Goal: Task Accomplishment & Management: Complete application form

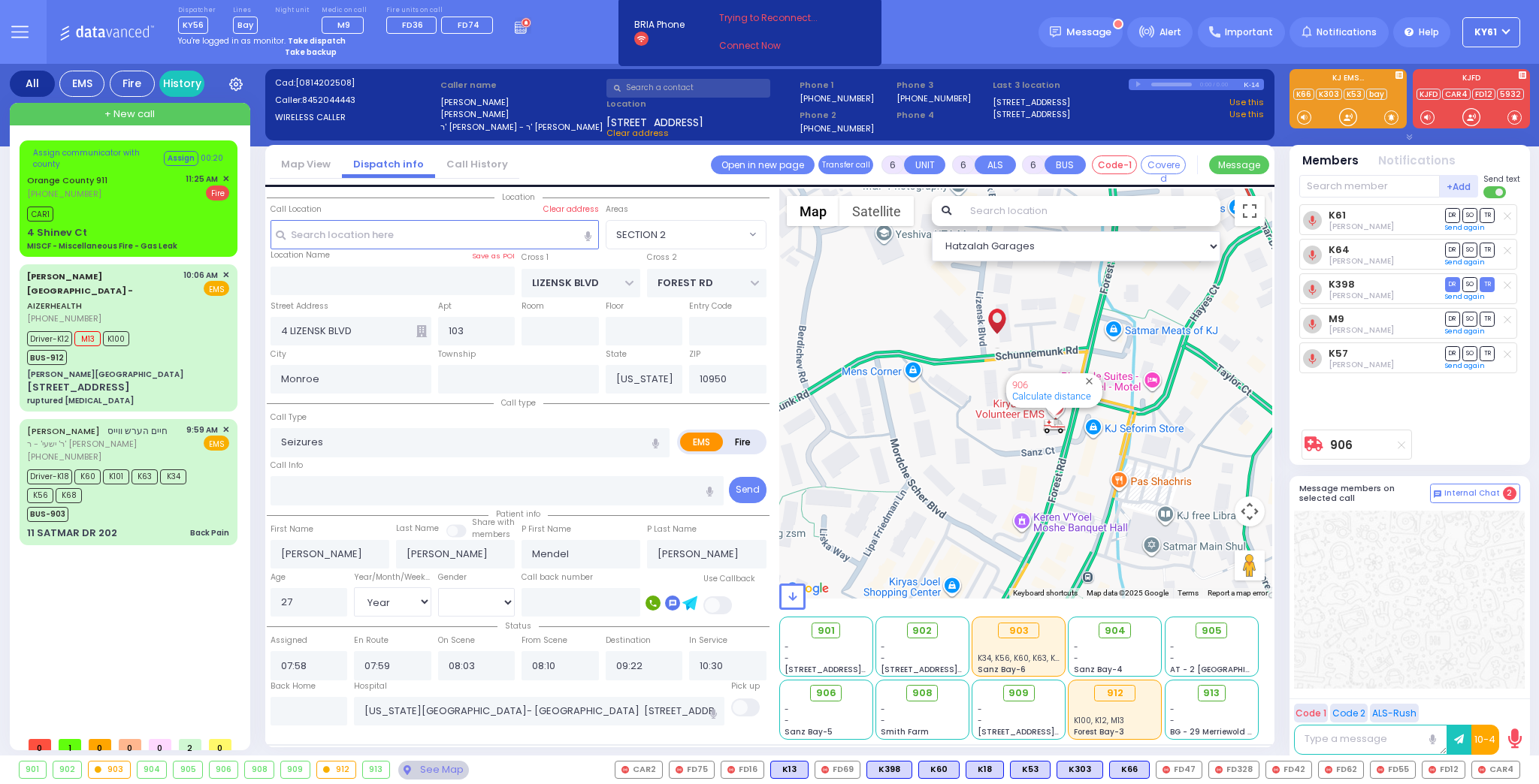
select select "SECTION 2"
select select "Year"
select select "[DEMOGRAPHIC_DATA]"
click at [177, 328] on div "Driver-K12 M13 K100 BUS-912" at bounding box center [127, 346] width 202 height 38
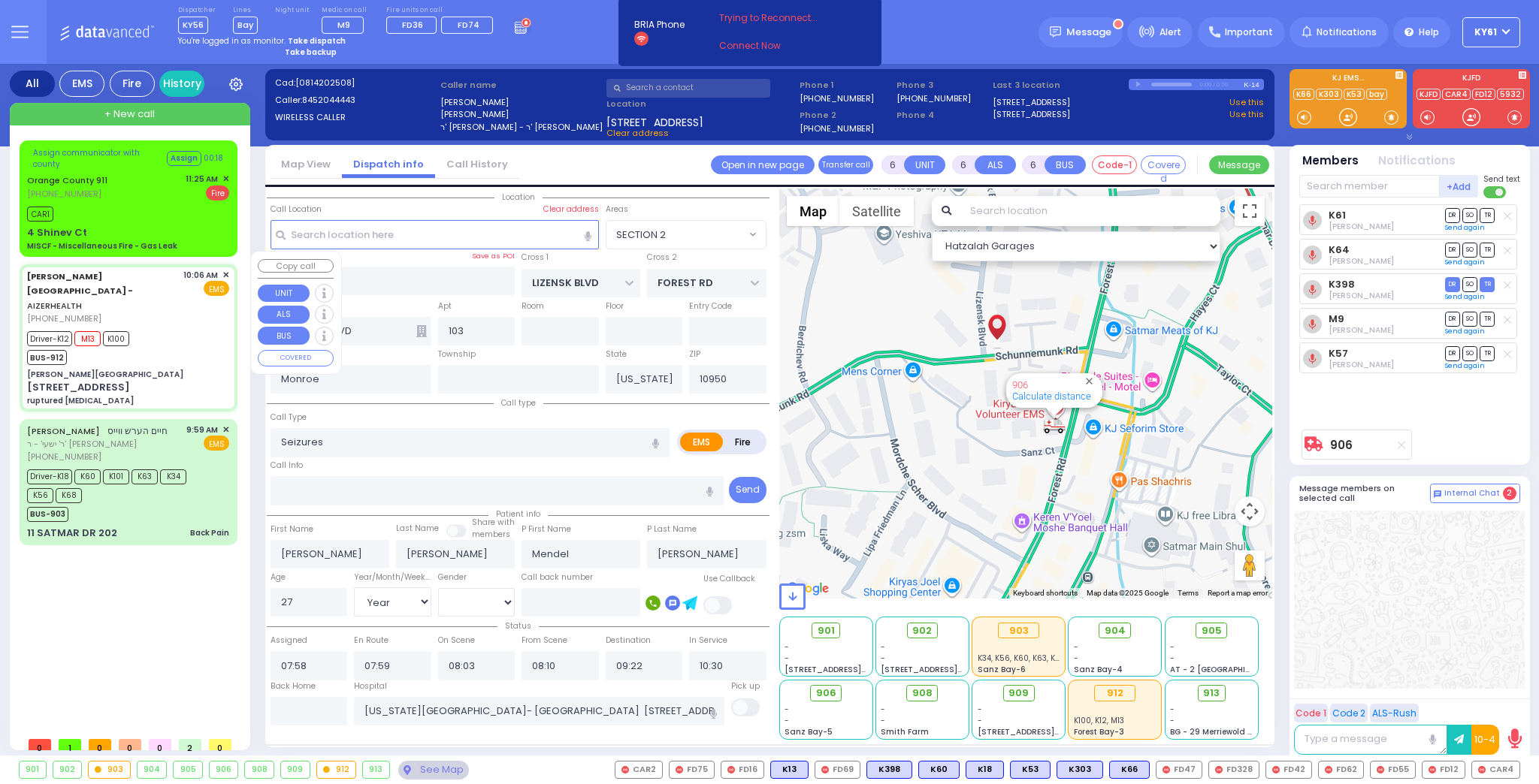
select select
type input "ruptured [MEDICAL_DATA]"
radio input "true"
type input "[PERSON_NAME]"
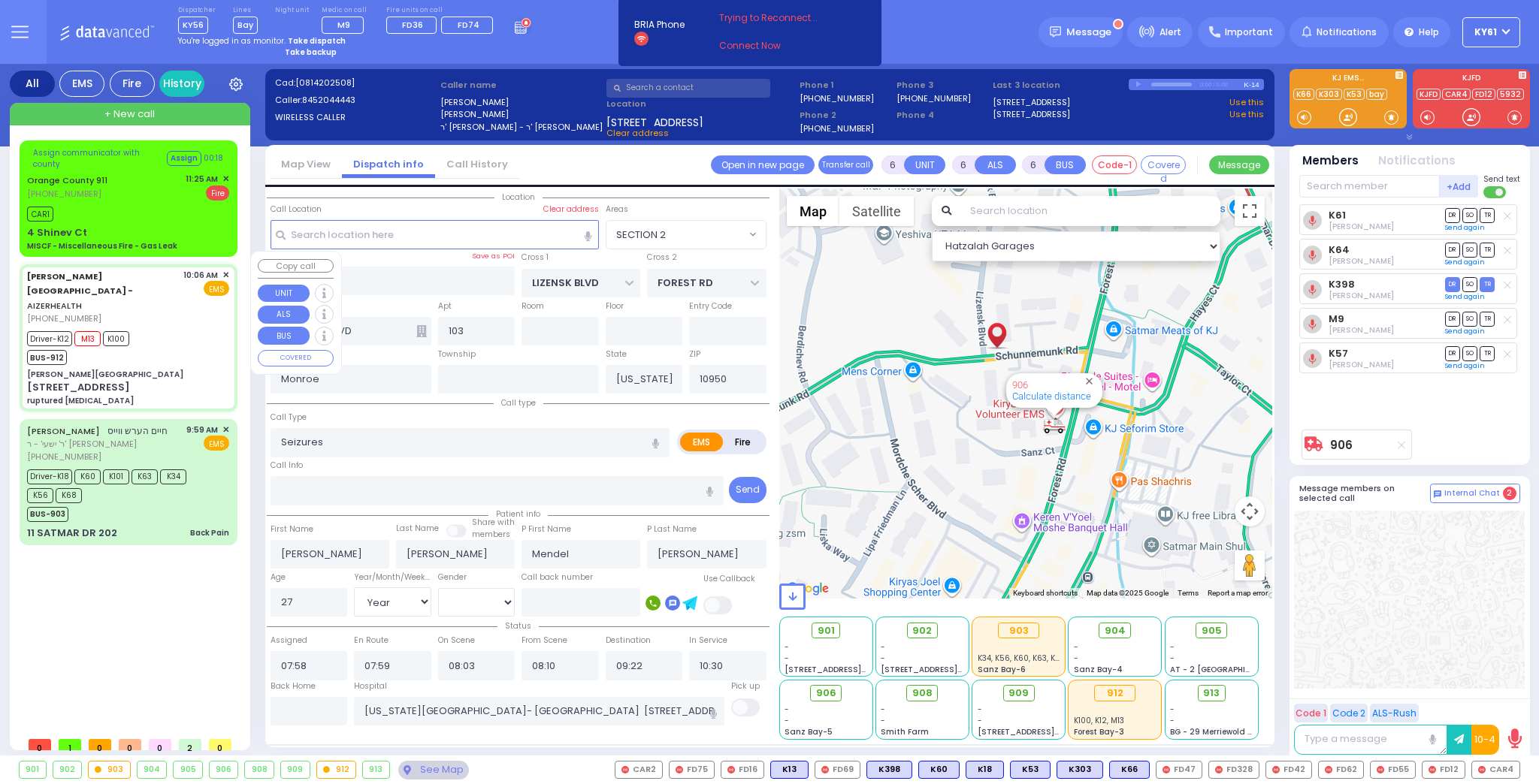
type input "30"
select select "Year"
select select "[DEMOGRAPHIC_DATA]"
type input "10:06"
type input "10:09"
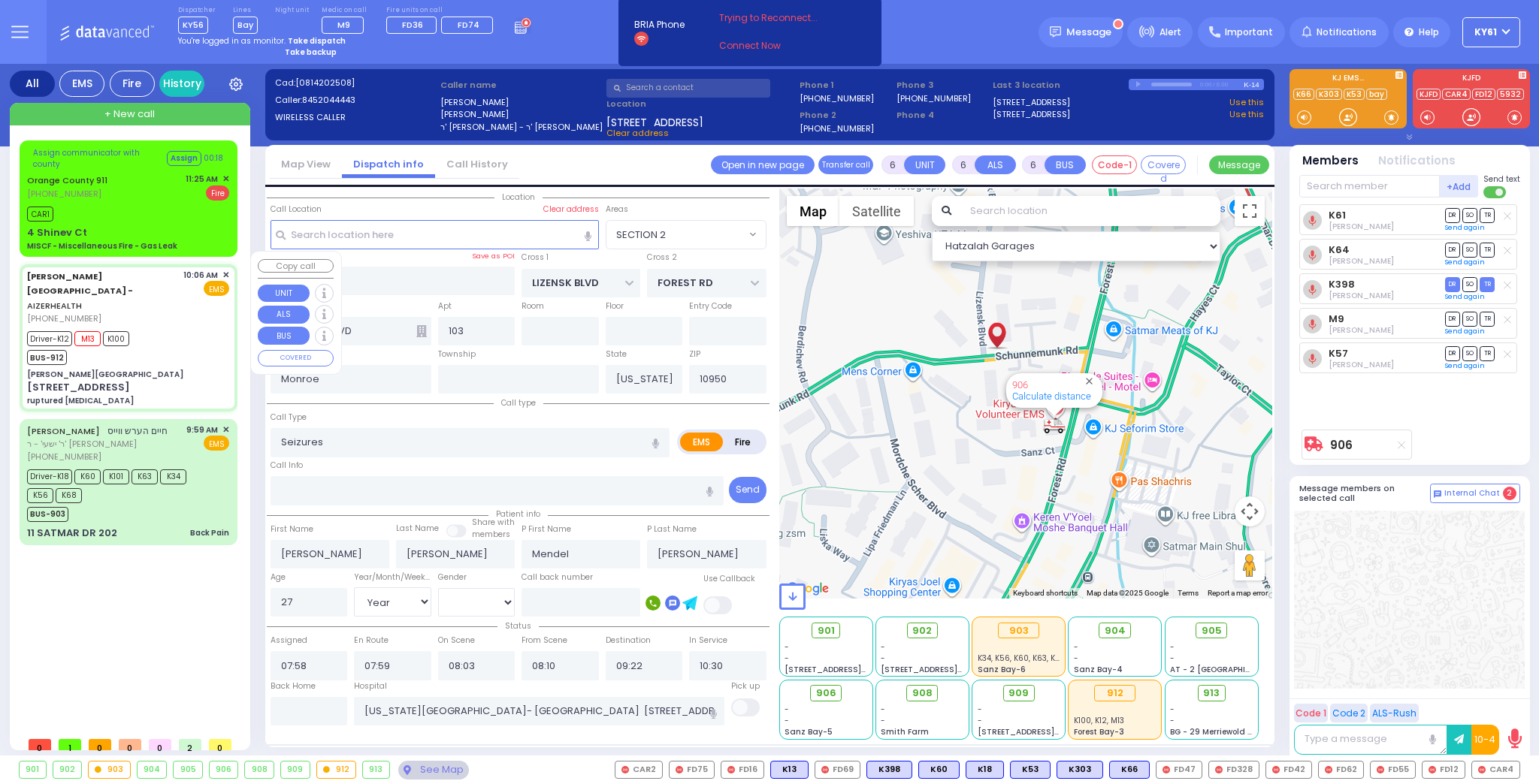
type input "10:12"
type input "10:25"
type input "10:48"
type input "10:59"
type input "[GEOGRAPHIC_DATA] [STREET_ADDRESS][GEOGRAPHIC_DATA] Suffern"
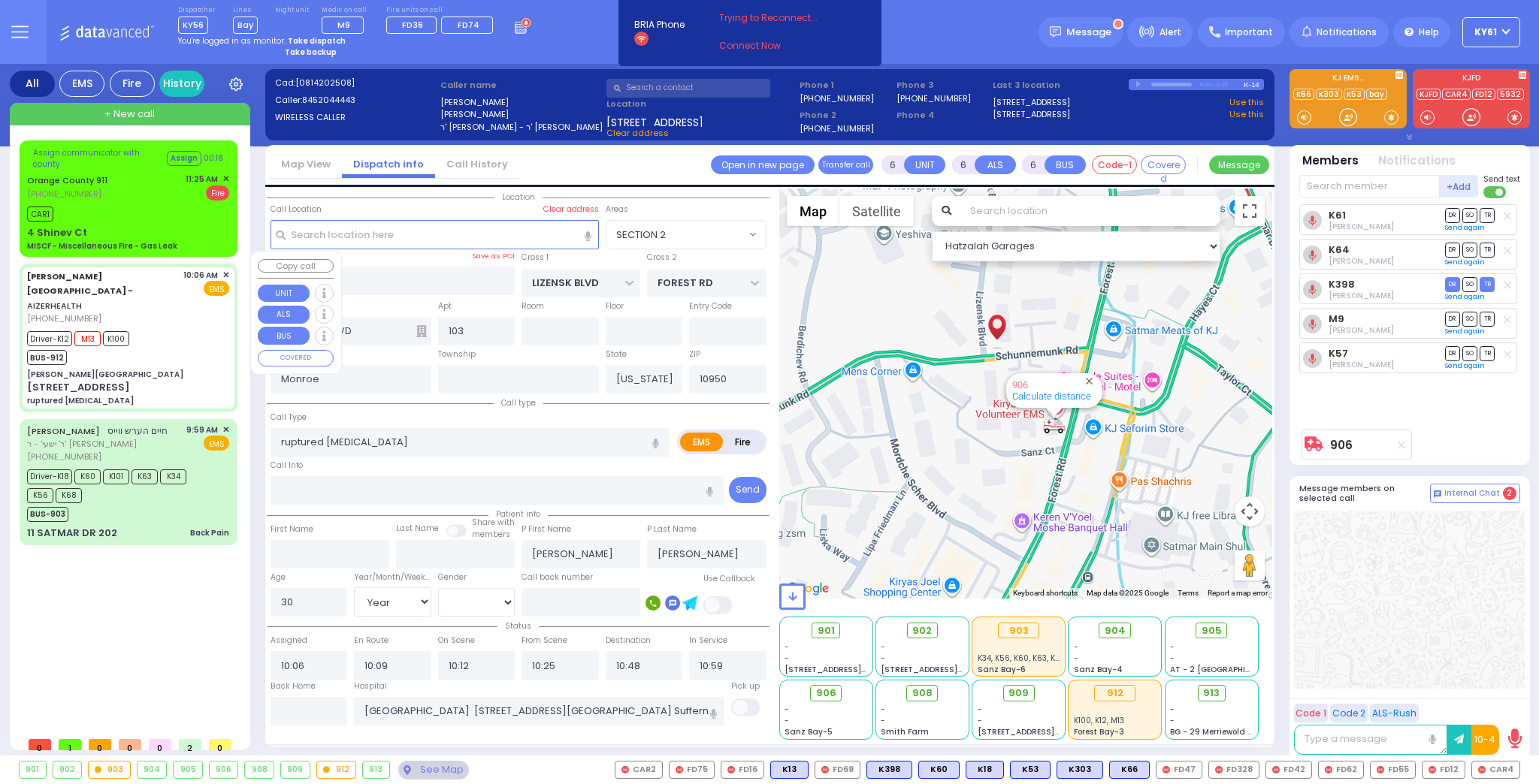
select select "Hatzalah Garages"
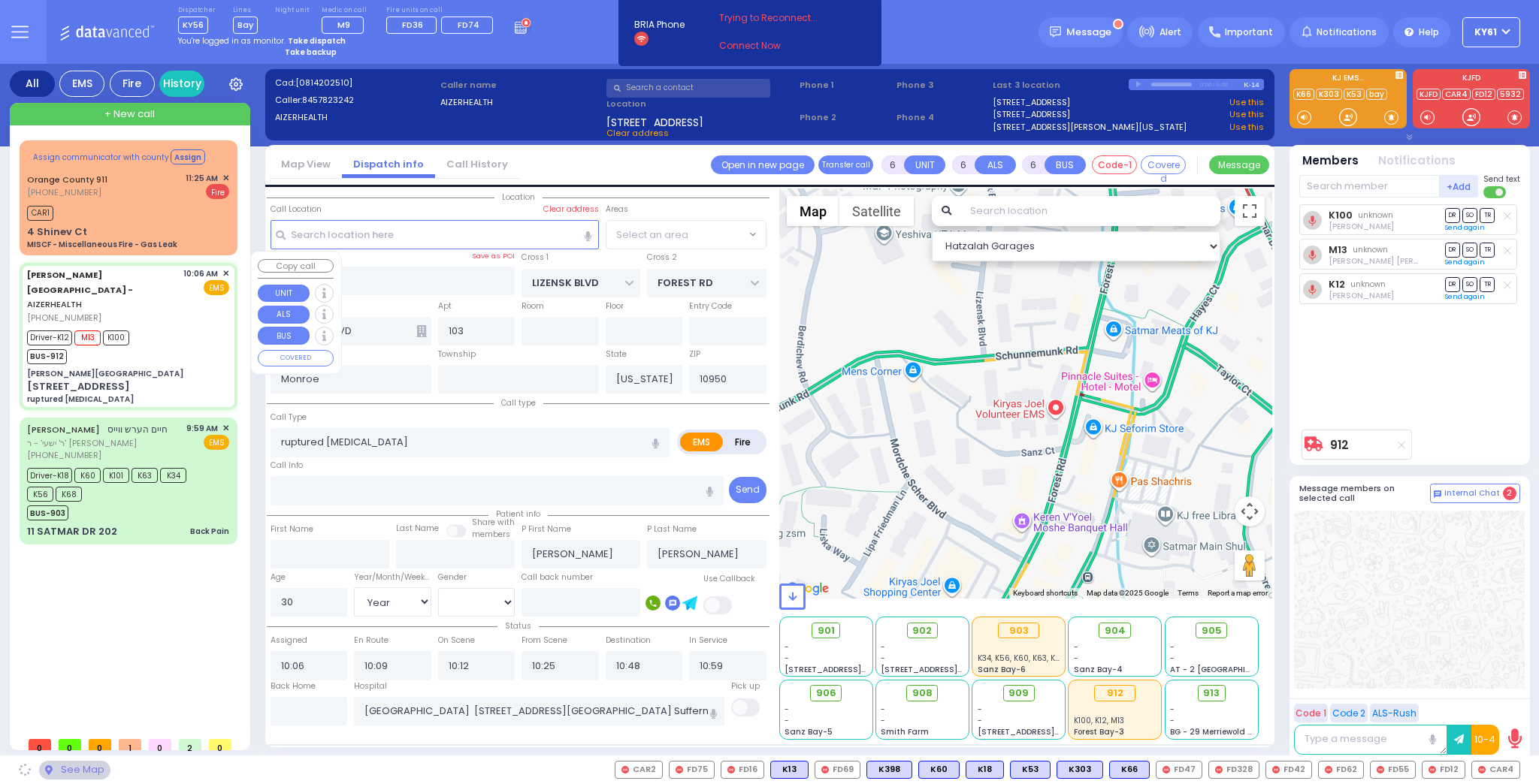
type input "[PERSON_NAME][GEOGRAPHIC_DATA]"
type input "[PERSON_NAME] DR"
type input "[PERSON_NAME]"
type input "[STREET_ADDRESS]"
type input "8"
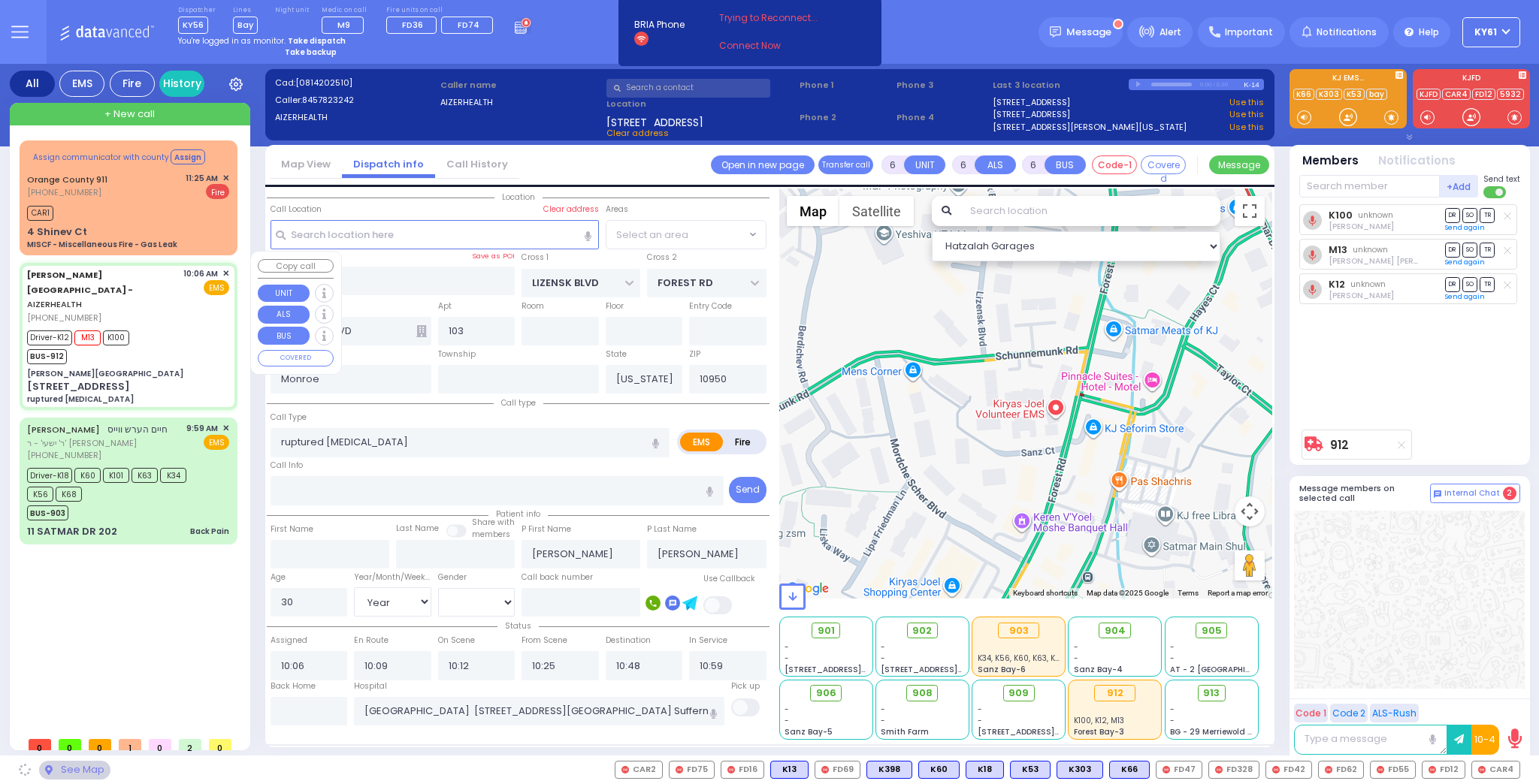
type input "2"
type input "[PERSON_NAME]"
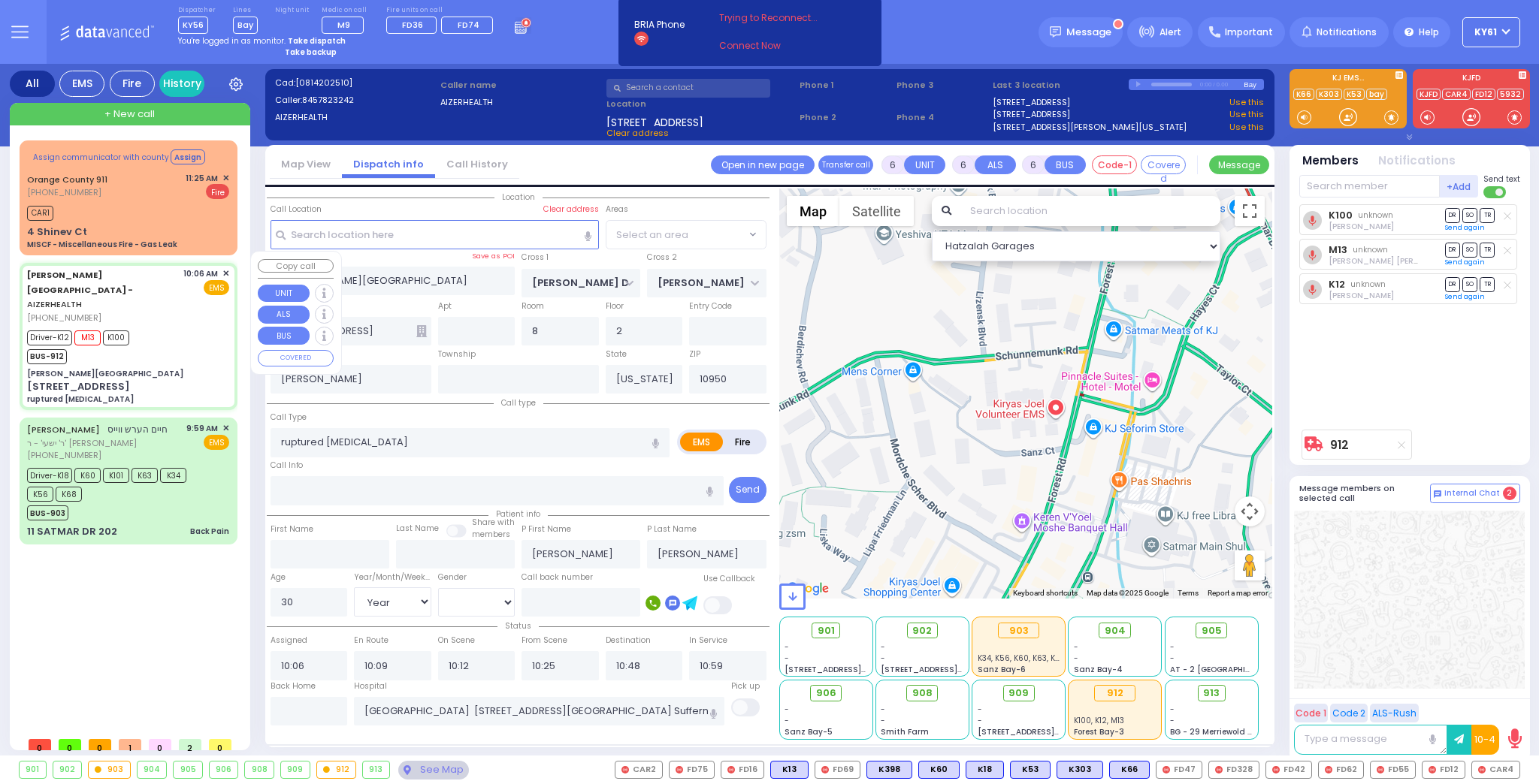
select select "SECTION 2"
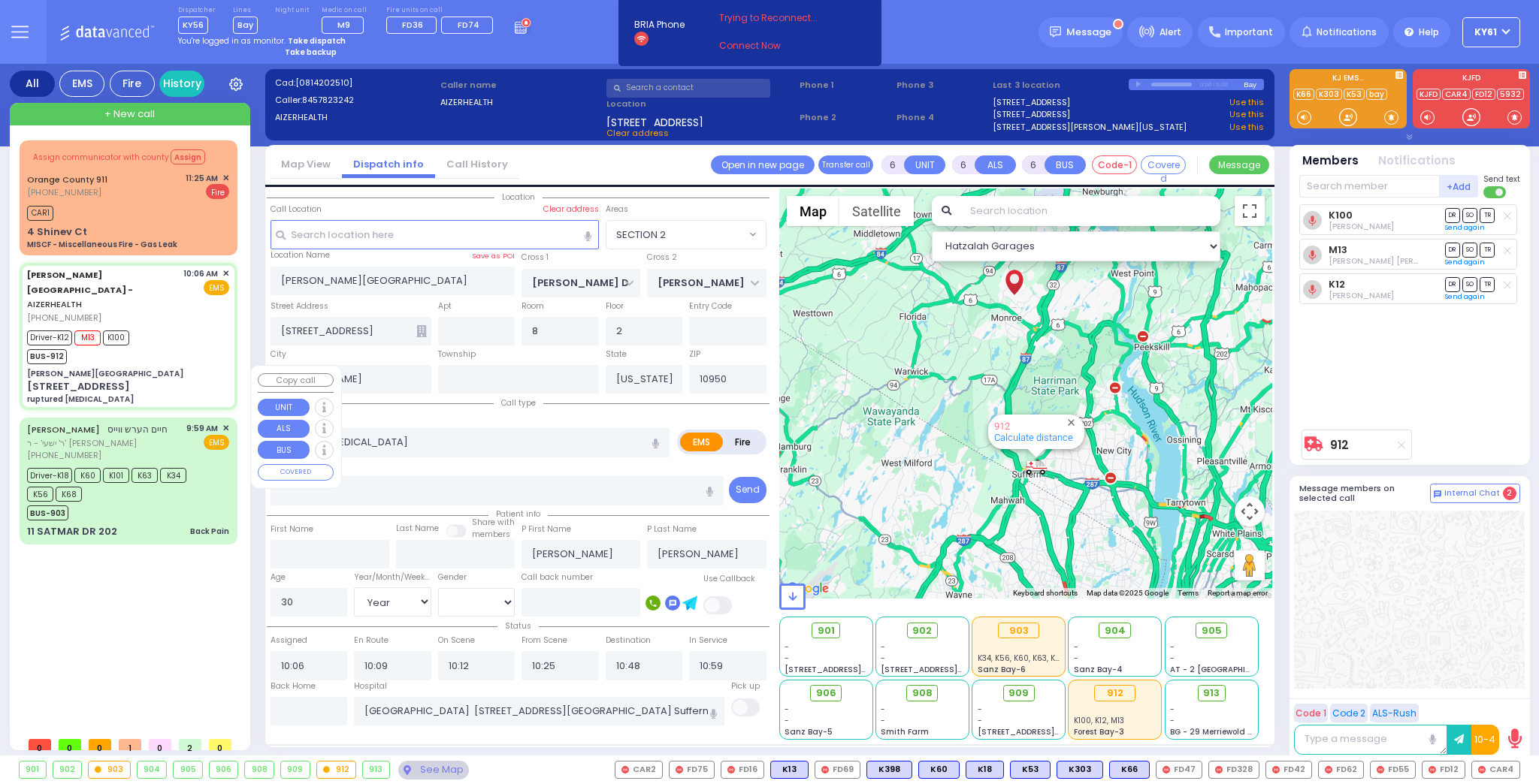
click at [94, 501] on div "BUS-903" at bounding box center [121, 510] width 188 height 18
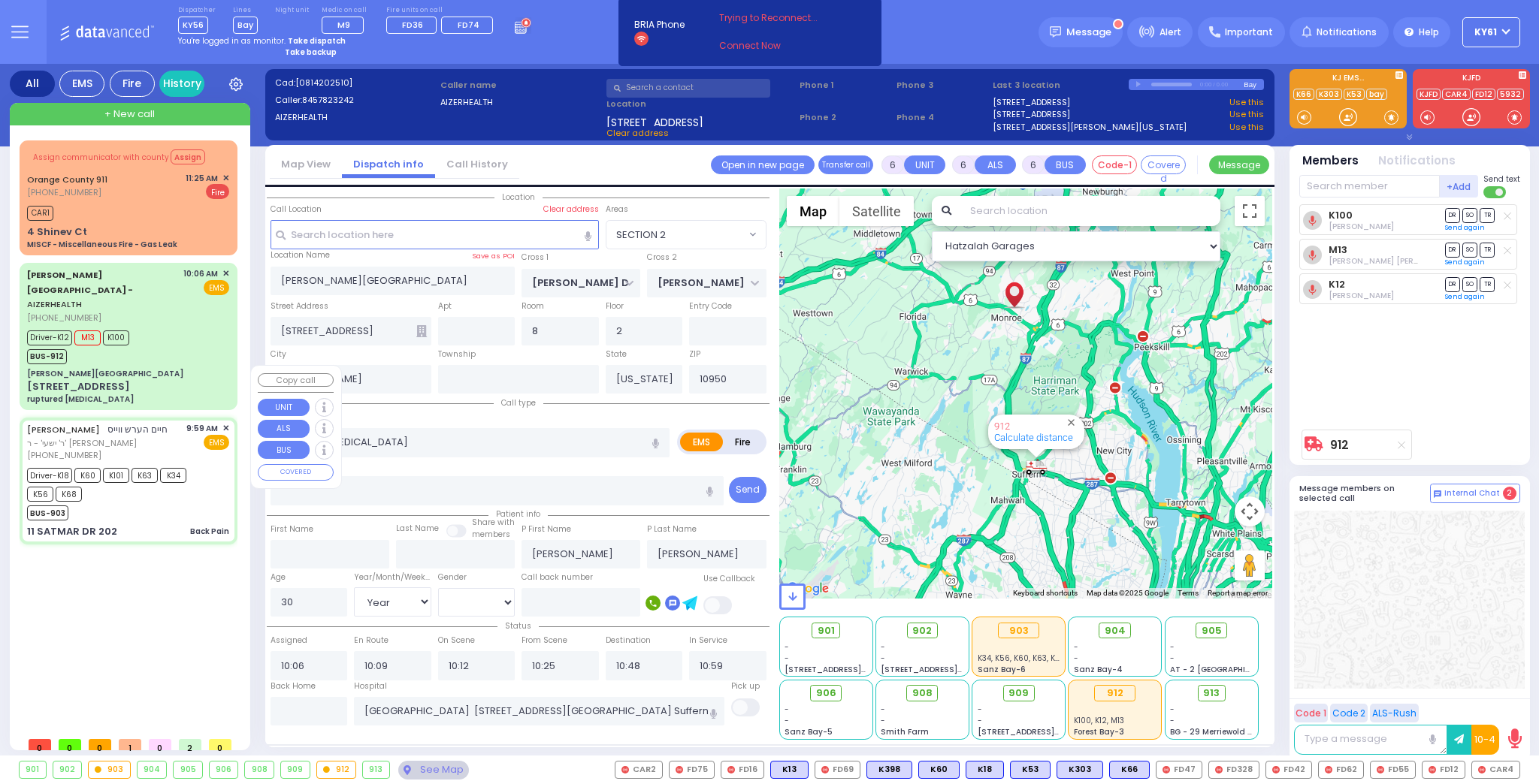
select select
type input "Back Pain"
radio input "true"
type input "[PERSON_NAME]"
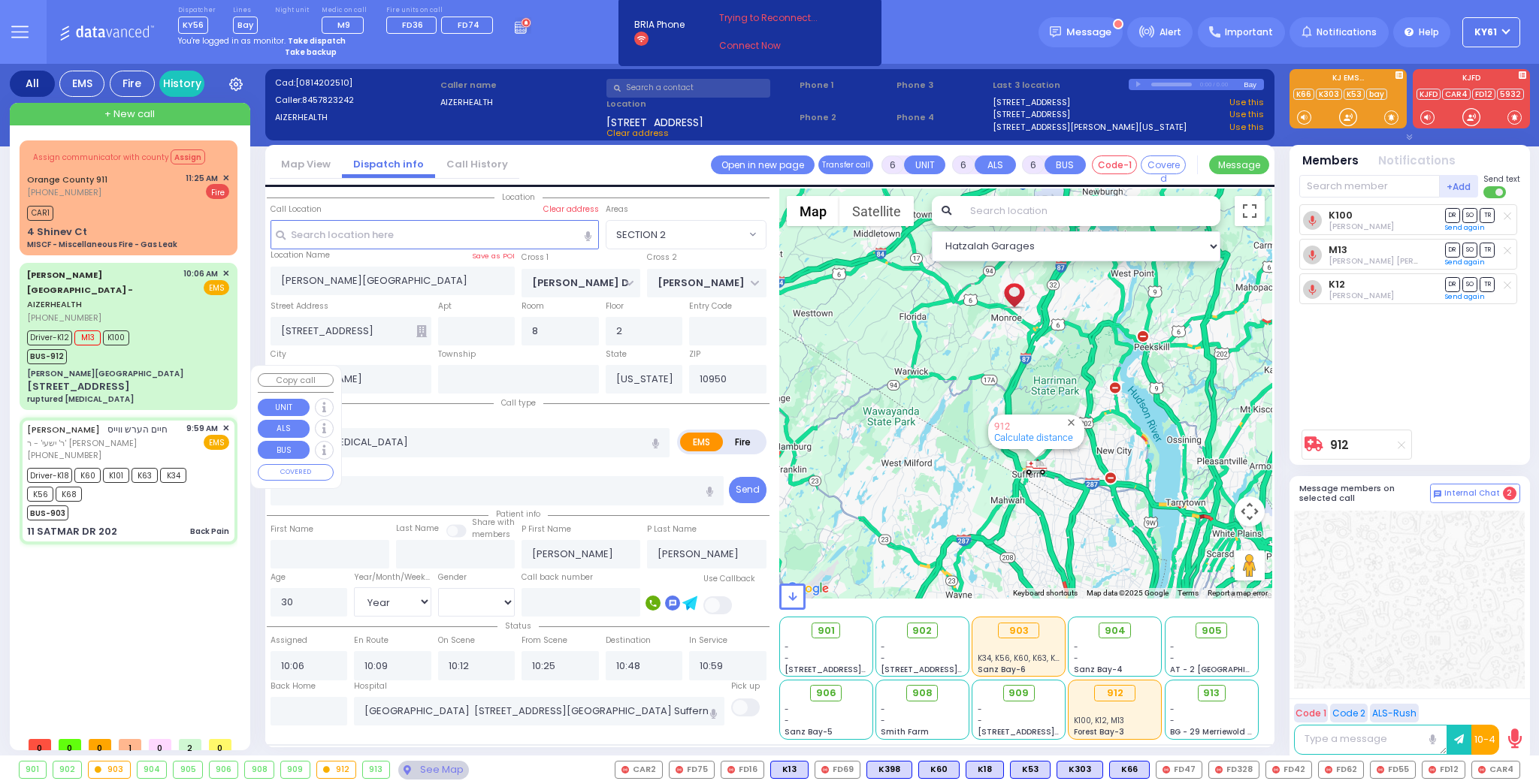
type input "[PERSON_NAME]"
type input "69"
select select "Year"
select select "[DEMOGRAPHIC_DATA]"
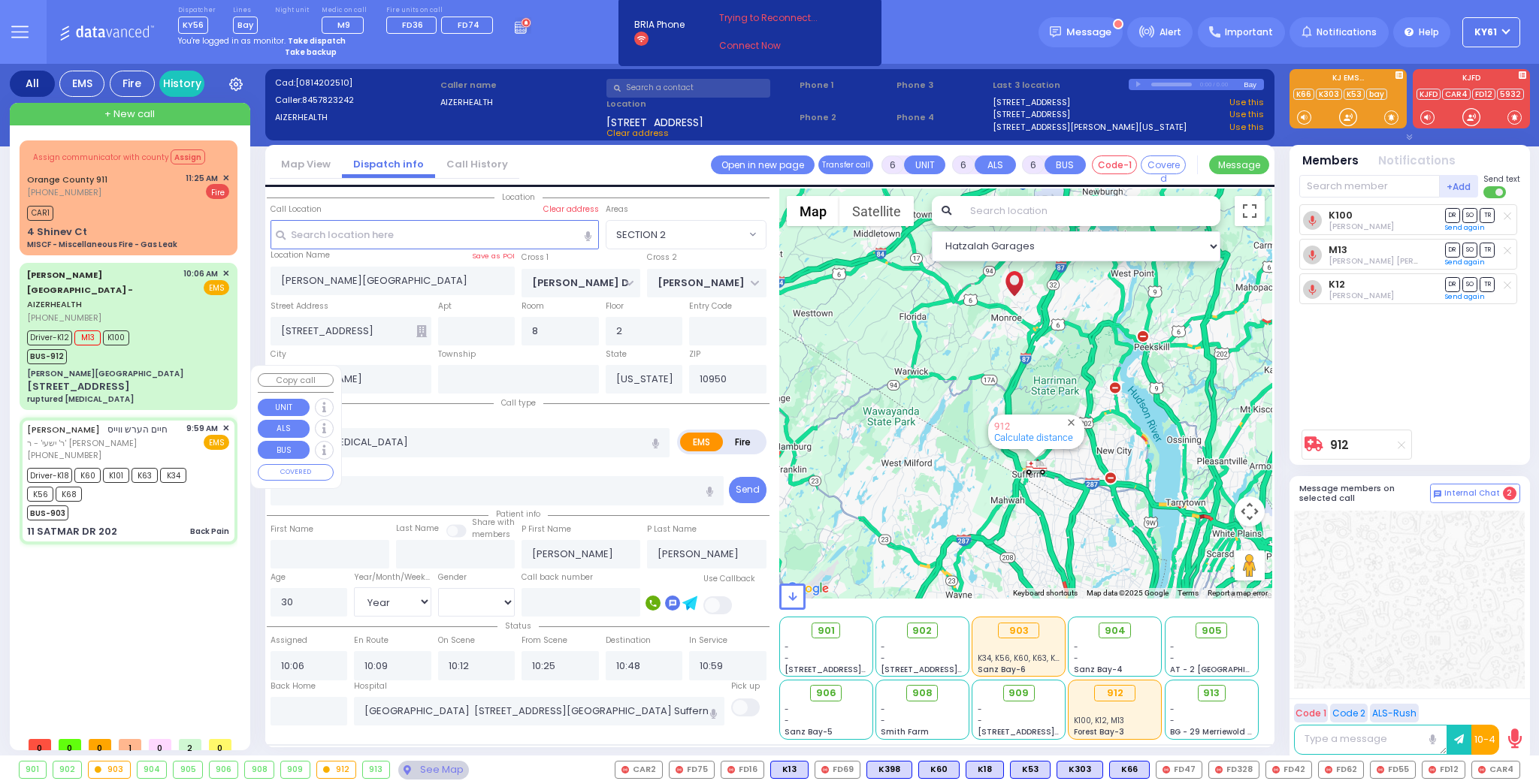
type input "09:59"
type input "10:01"
type input "10:02"
type input "10:51"
type input "[US_STATE][GEOGRAPHIC_DATA]- [GEOGRAPHIC_DATA] [STREET_ADDRESS][US_STATE]"
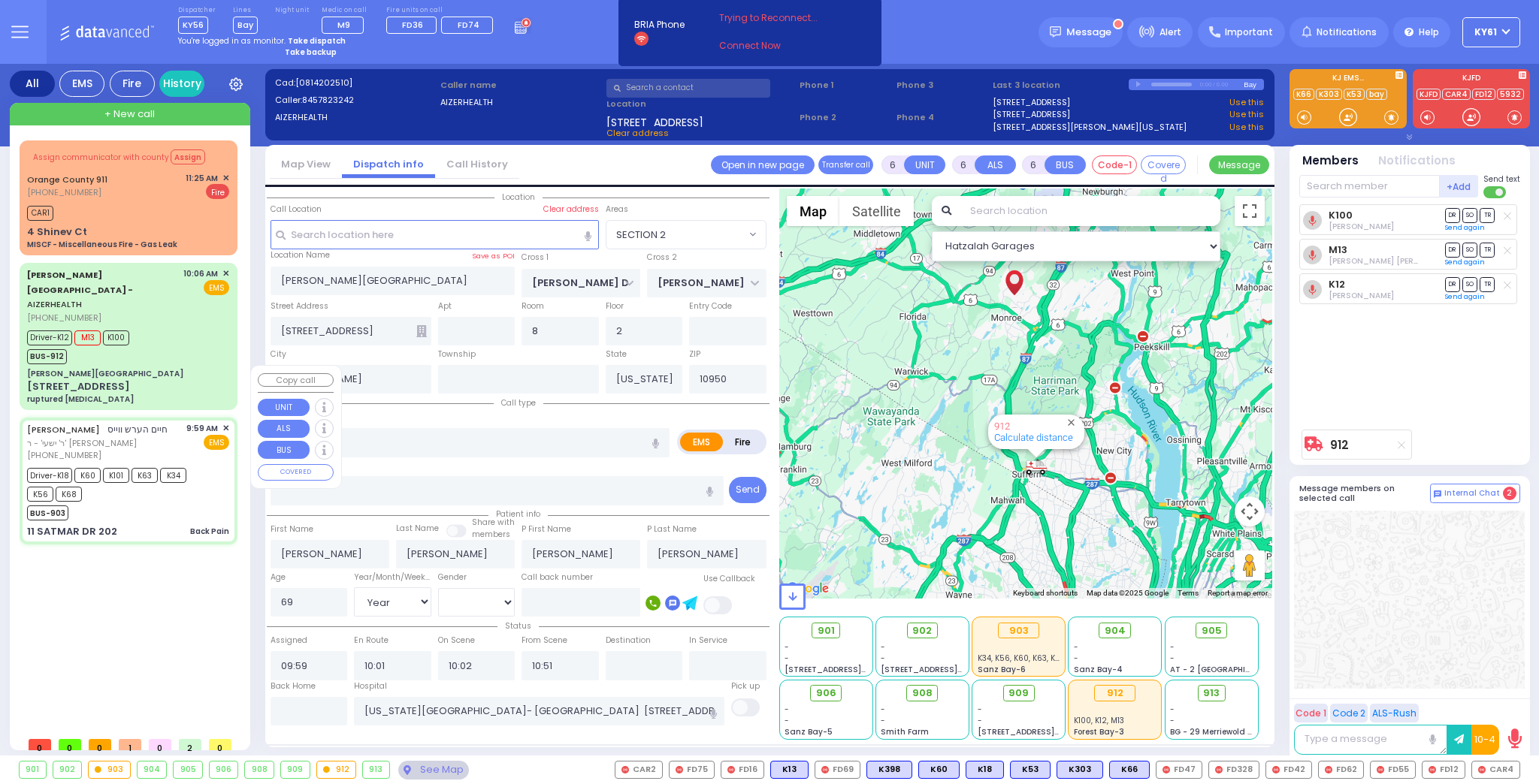
select select "Hatzalah Garages"
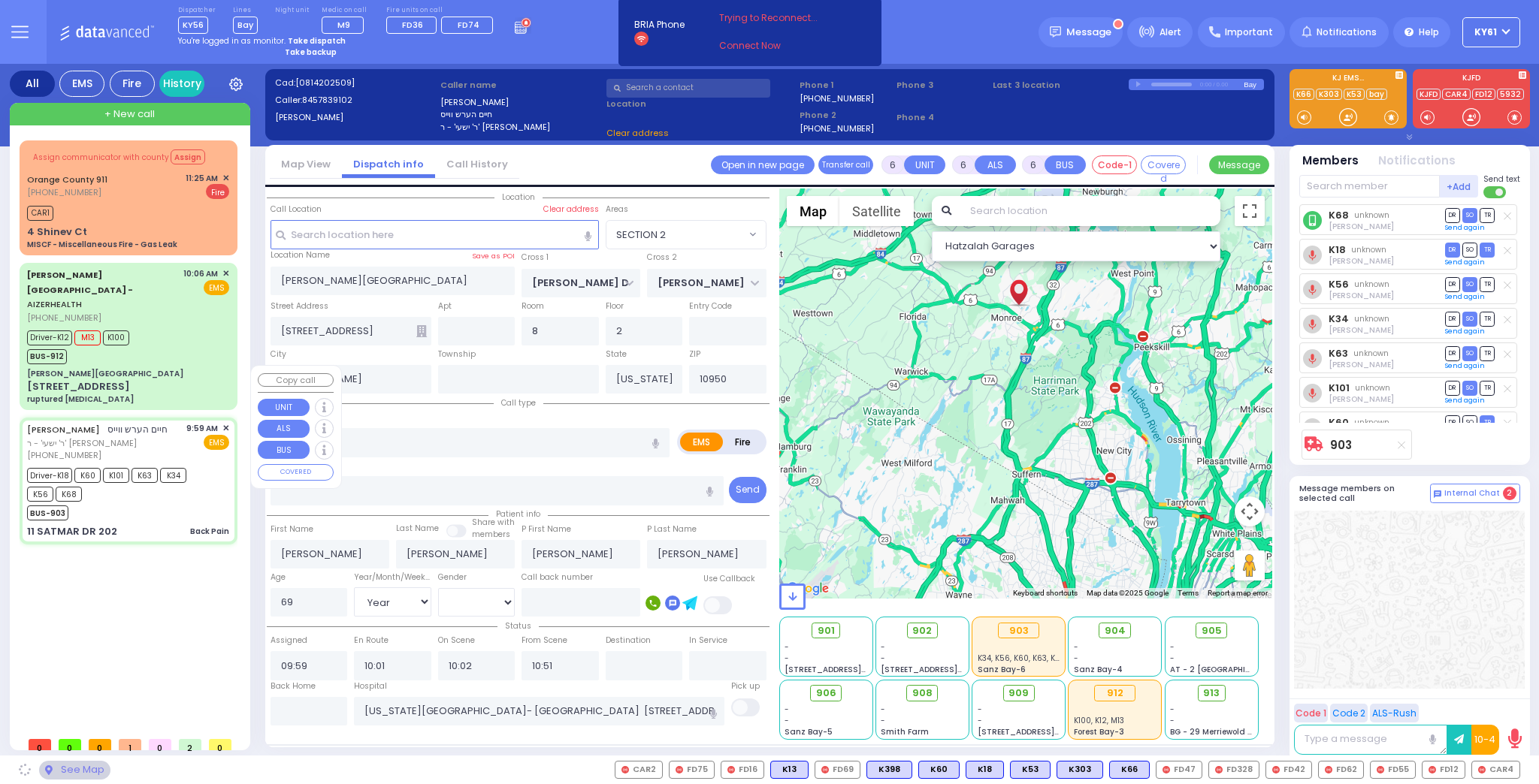
type input "SIGET COURT"
type input "[PERSON_NAME] COURT"
type input "11 SATMAR DR"
type input "202"
type input "Monroe"
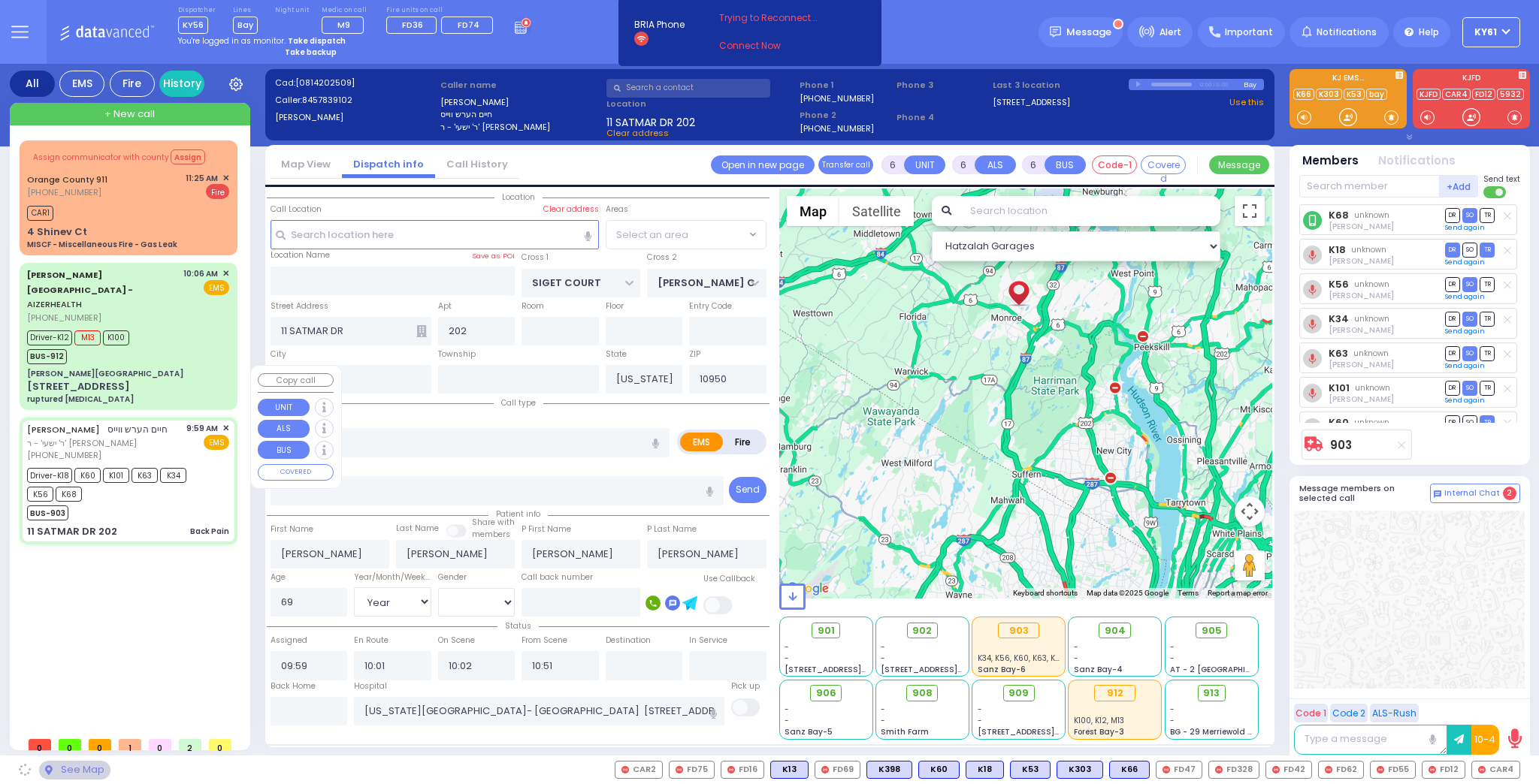
select select "SECTION 3"
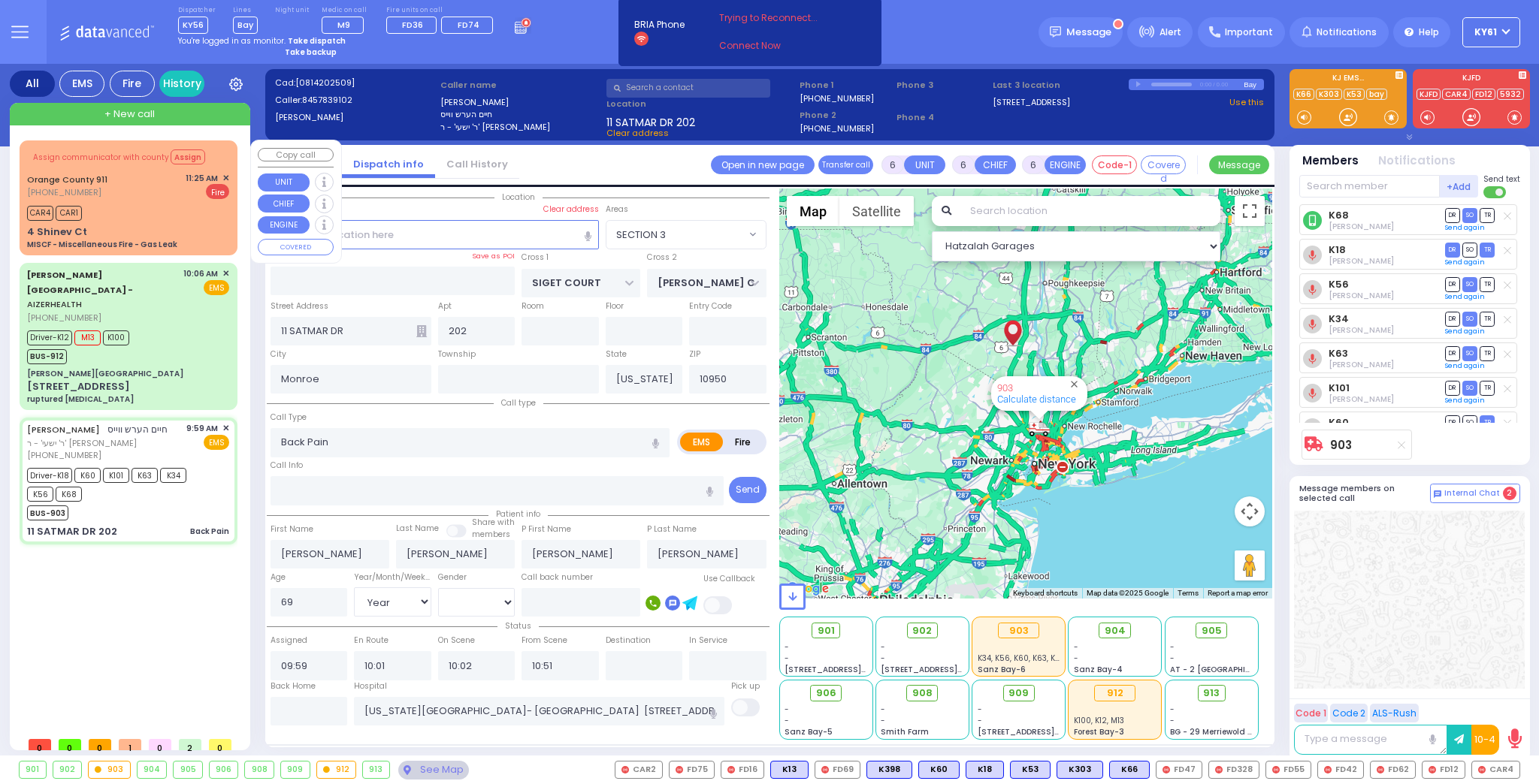
select select
radio input "true"
select select "Year"
select select "[DEMOGRAPHIC_DATA]"
select select "Hatzalah Garages"
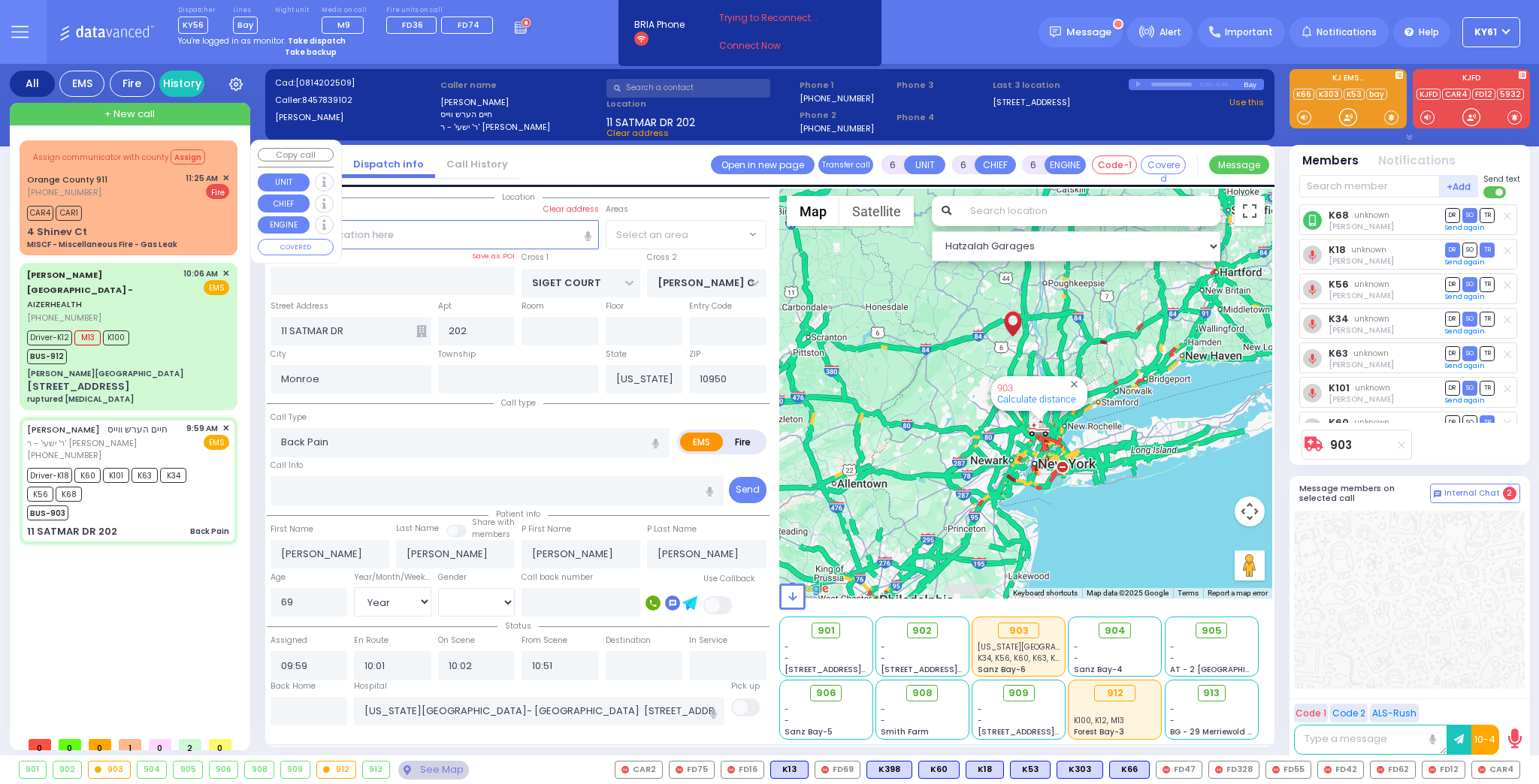
select select "SECTION 3"
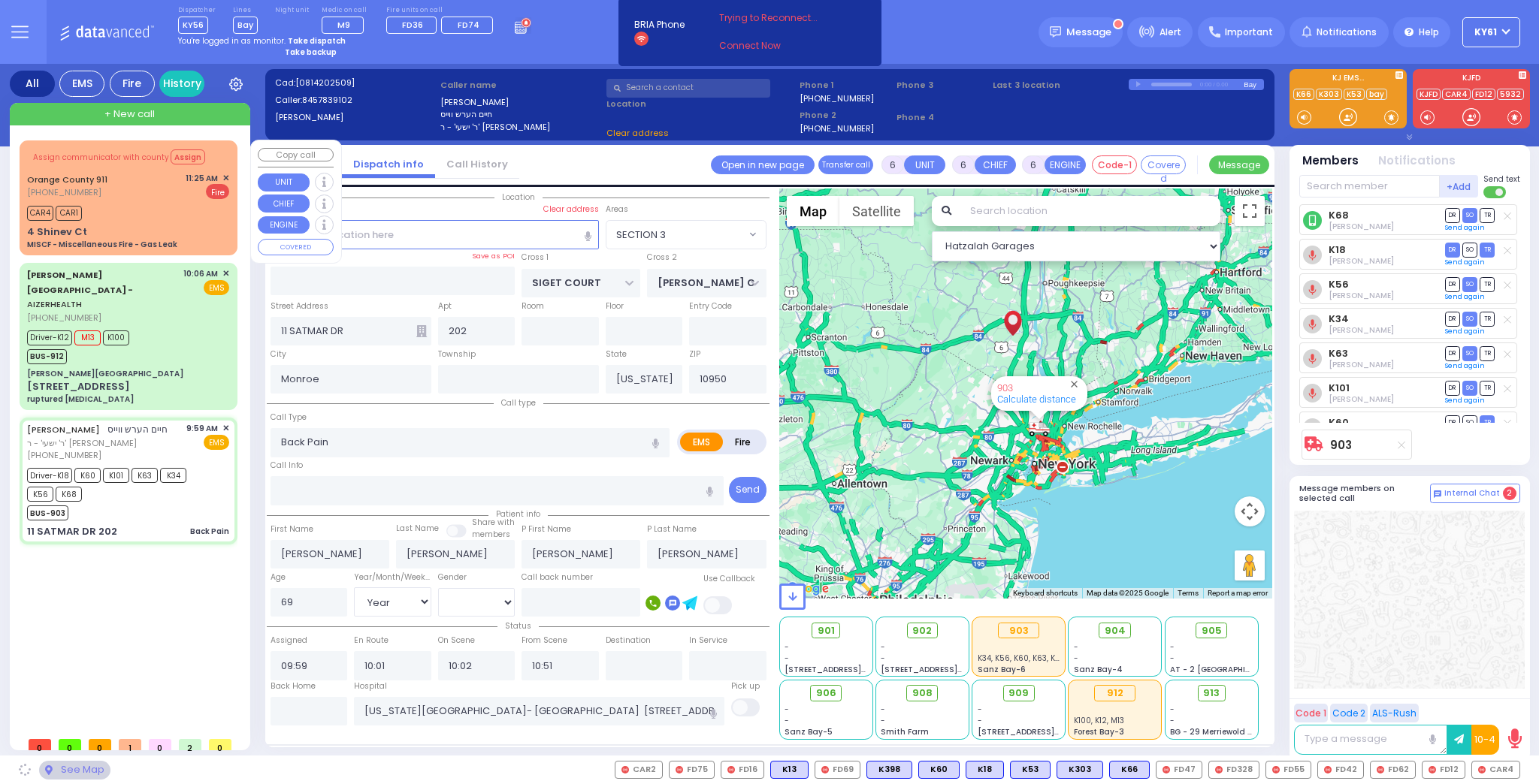
select select
radio input "true"
select select "Year"
select select "[DEMOGRAPHIC_DATA]"
select select "Hatzalah Garages"
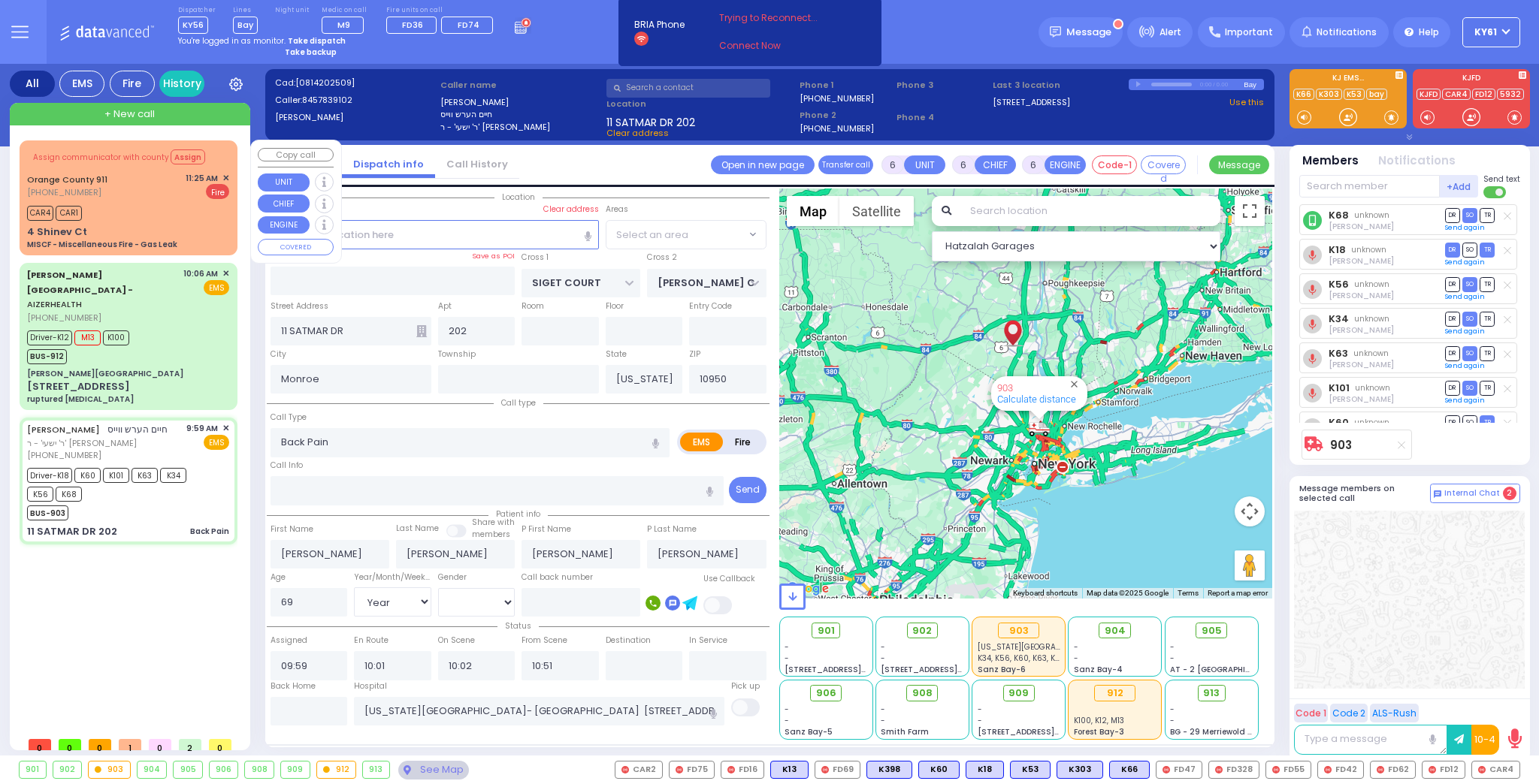
select select "SECTION 3"
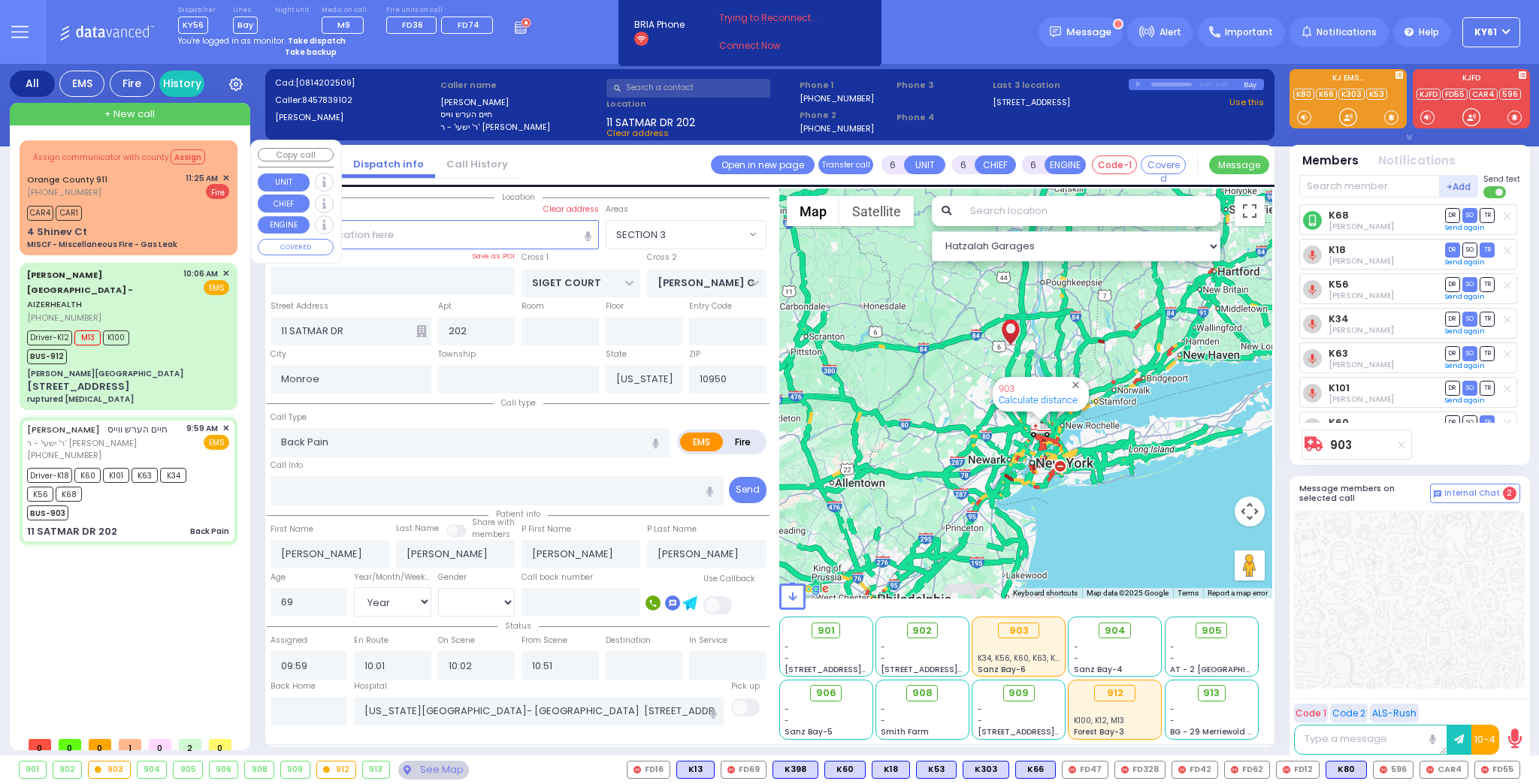
select select
radio input "true"
select select "Year"
select select "[DEMOGRAPHIC_DATA]"
select select "Hatzalah Garages"
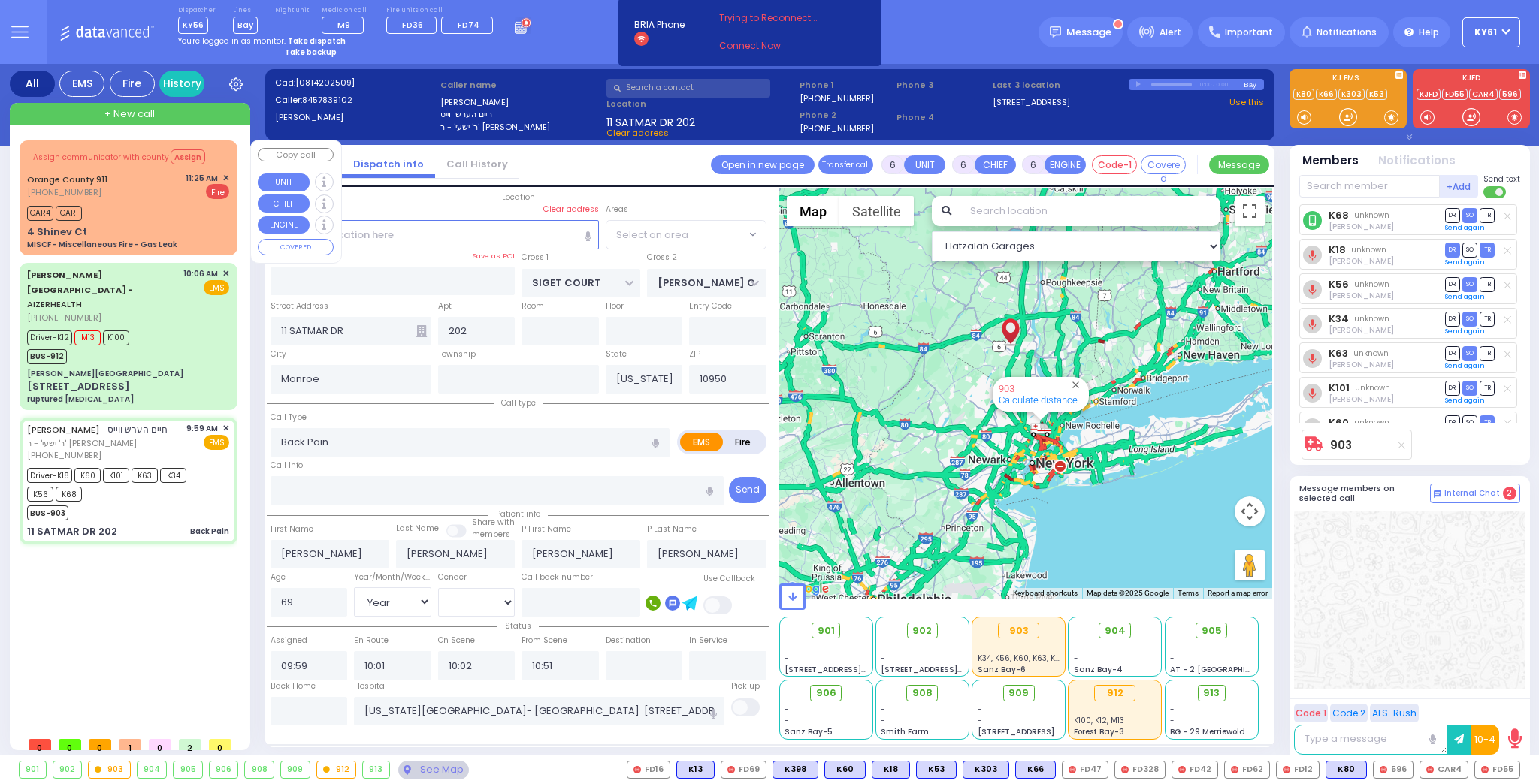
select select "SECTION 3"
select select
radio input "true"
select select "Year"
select select "[DEMOGRAPHIC_DATA]"
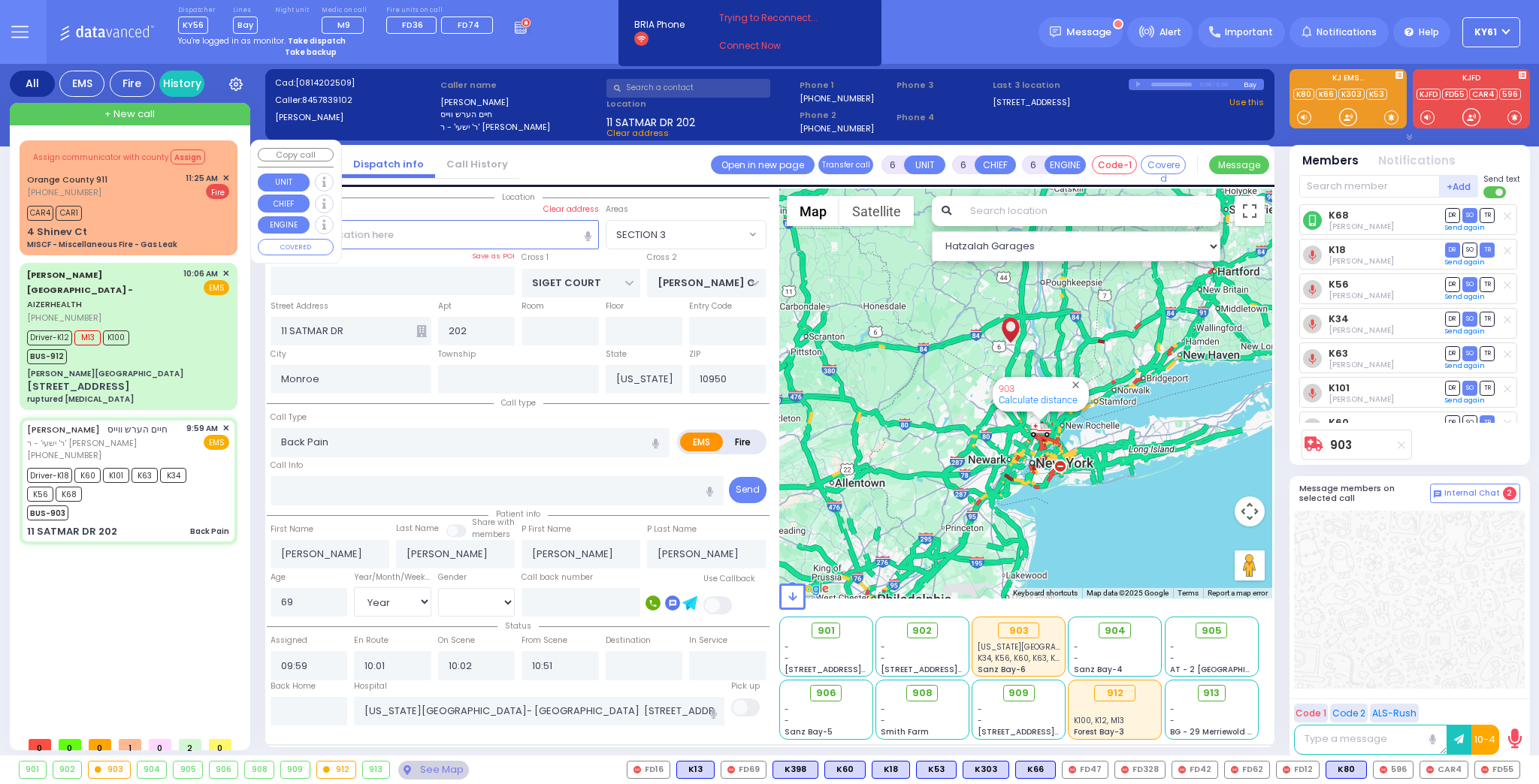
select select "Hatzalah Garages"
select select "SECTION 3"
select select
radio input "true"
select select "Year"
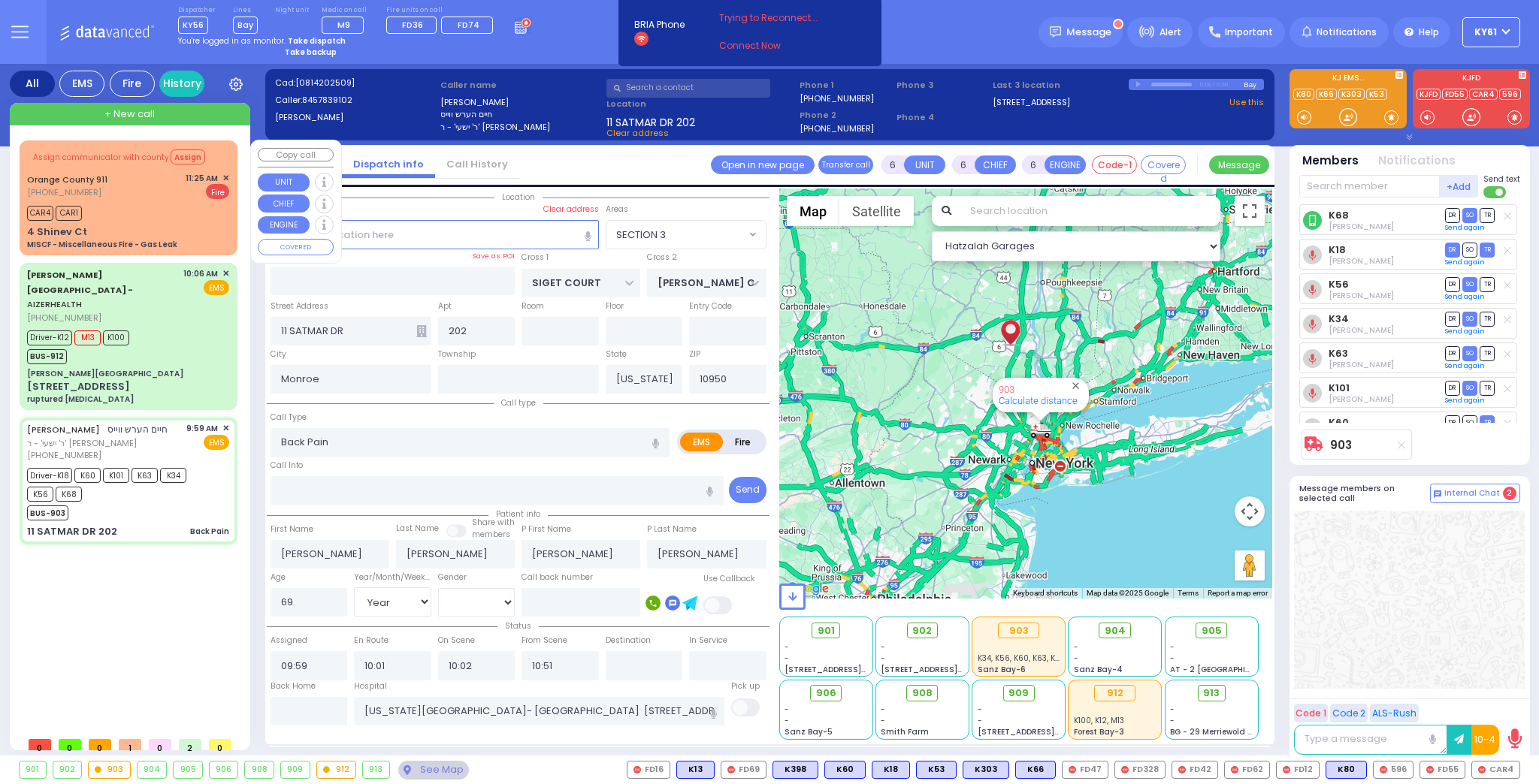
select select "[DEMOGRAPHIC_DATA]"
select select "Hatzalah Garages"
select select "SECTION 3"
select select
radio input "true"
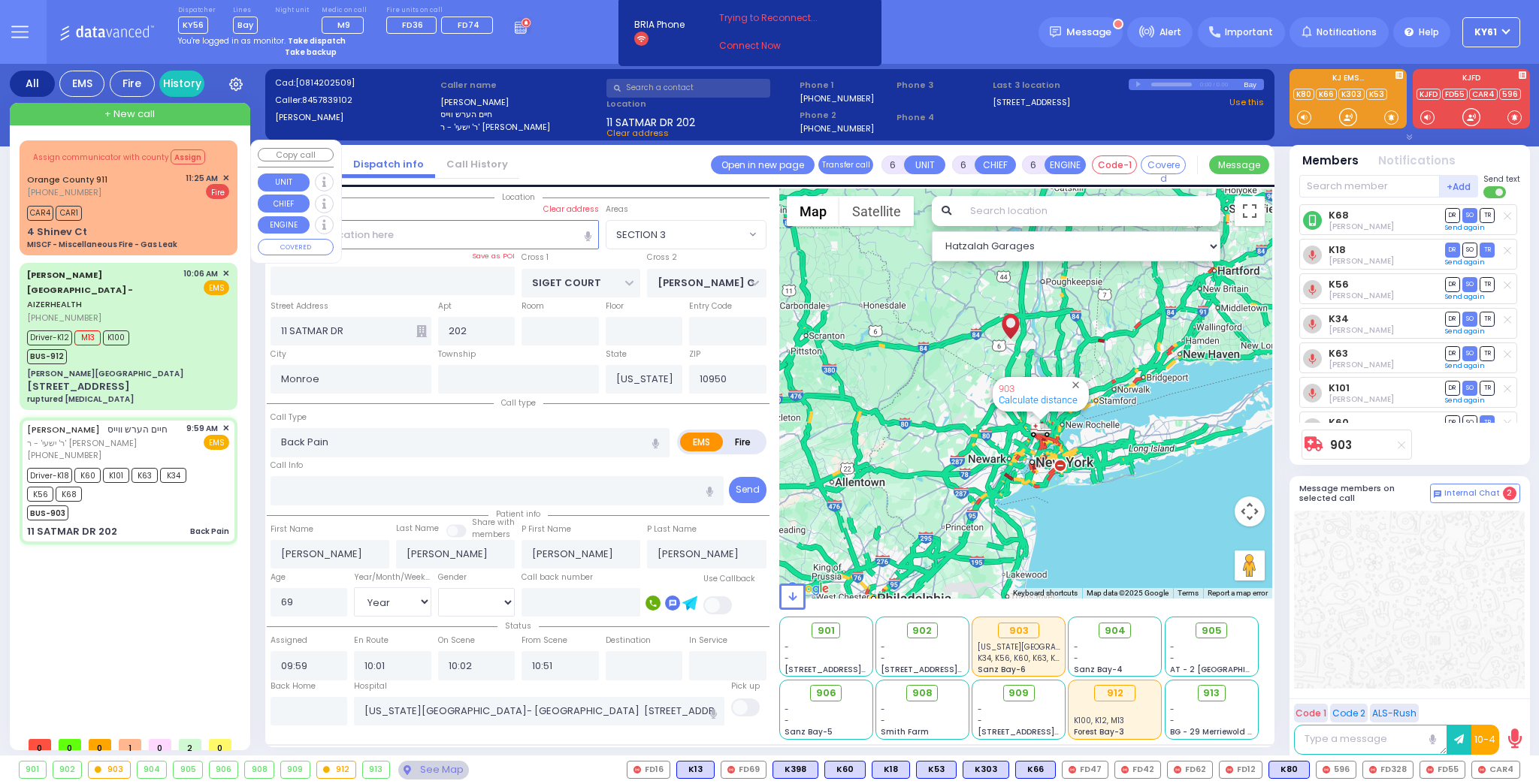
select select "Year"
select select "[DEMOGRAPHIC_DATA]"
select select "Hatzalah Garages"
select select "SECTION 3"
select select
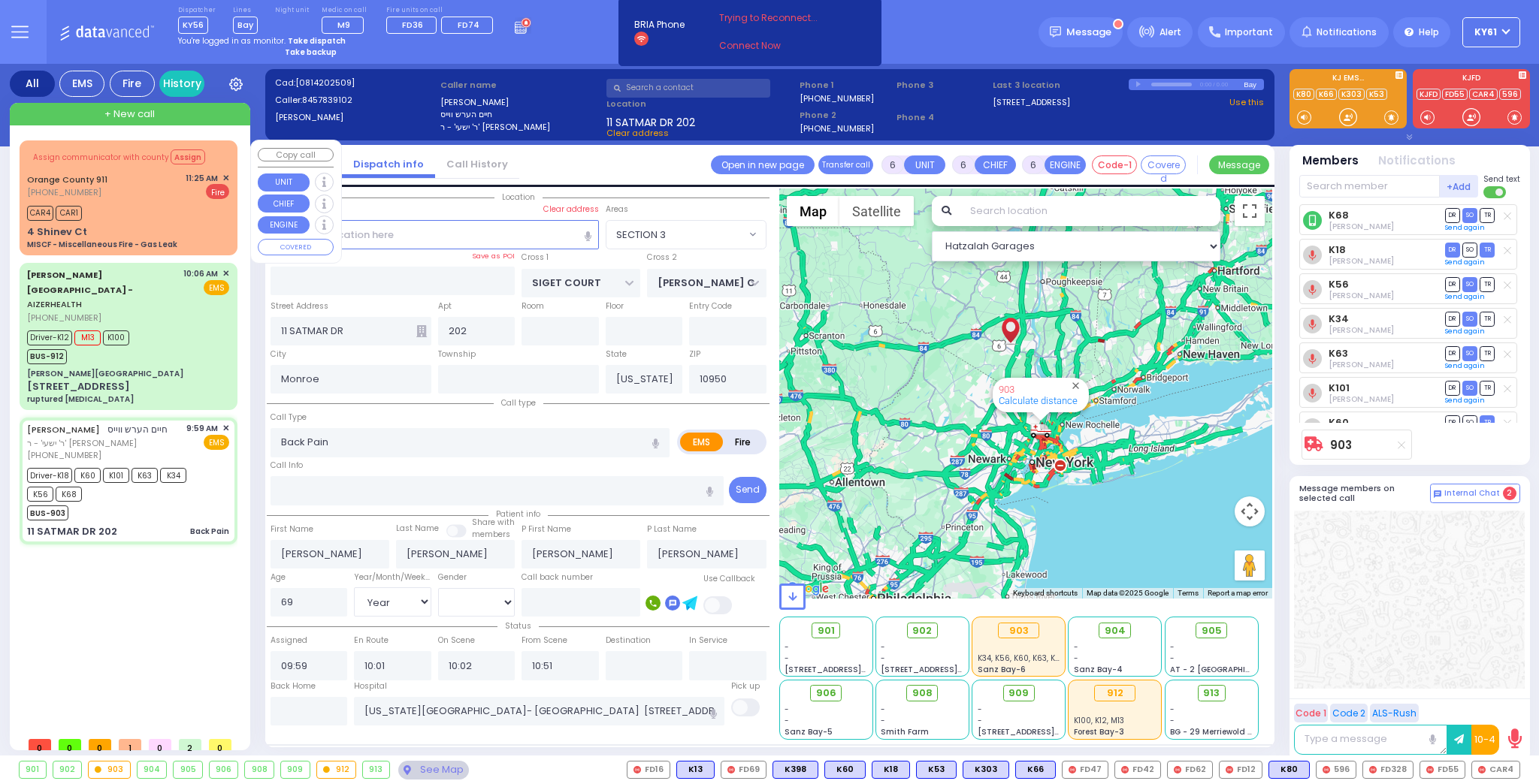
radio input "true"
select select "Year"
select select "[DEMOGRAPHIC_DATA]"
select select "Hatzalah Garages"
select select "SECTION 3"
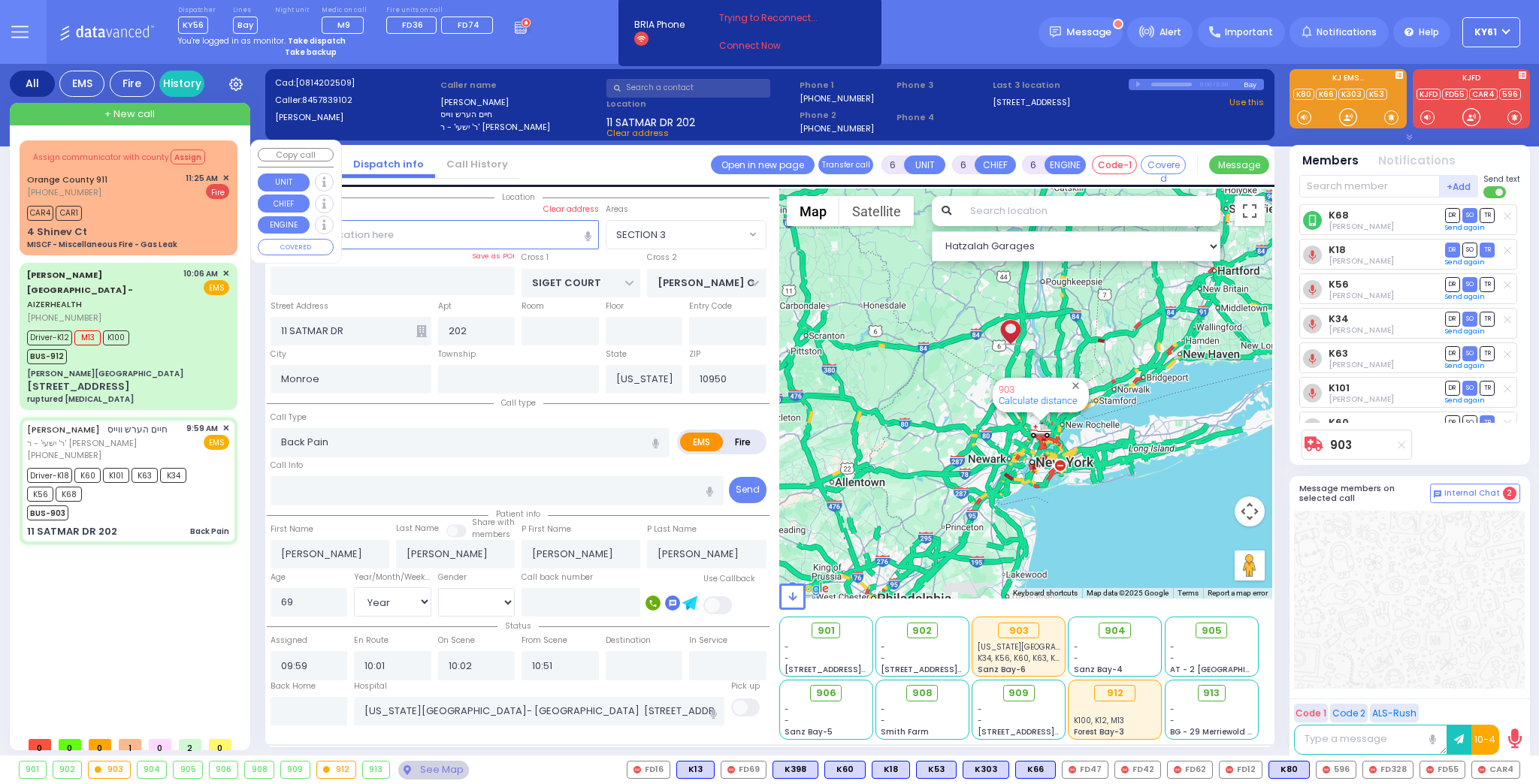
select select
radio input "true"
select select "Year"
select select "[DEMOGRAPHIC_DATA]"
select select "Hatzalah Garages"
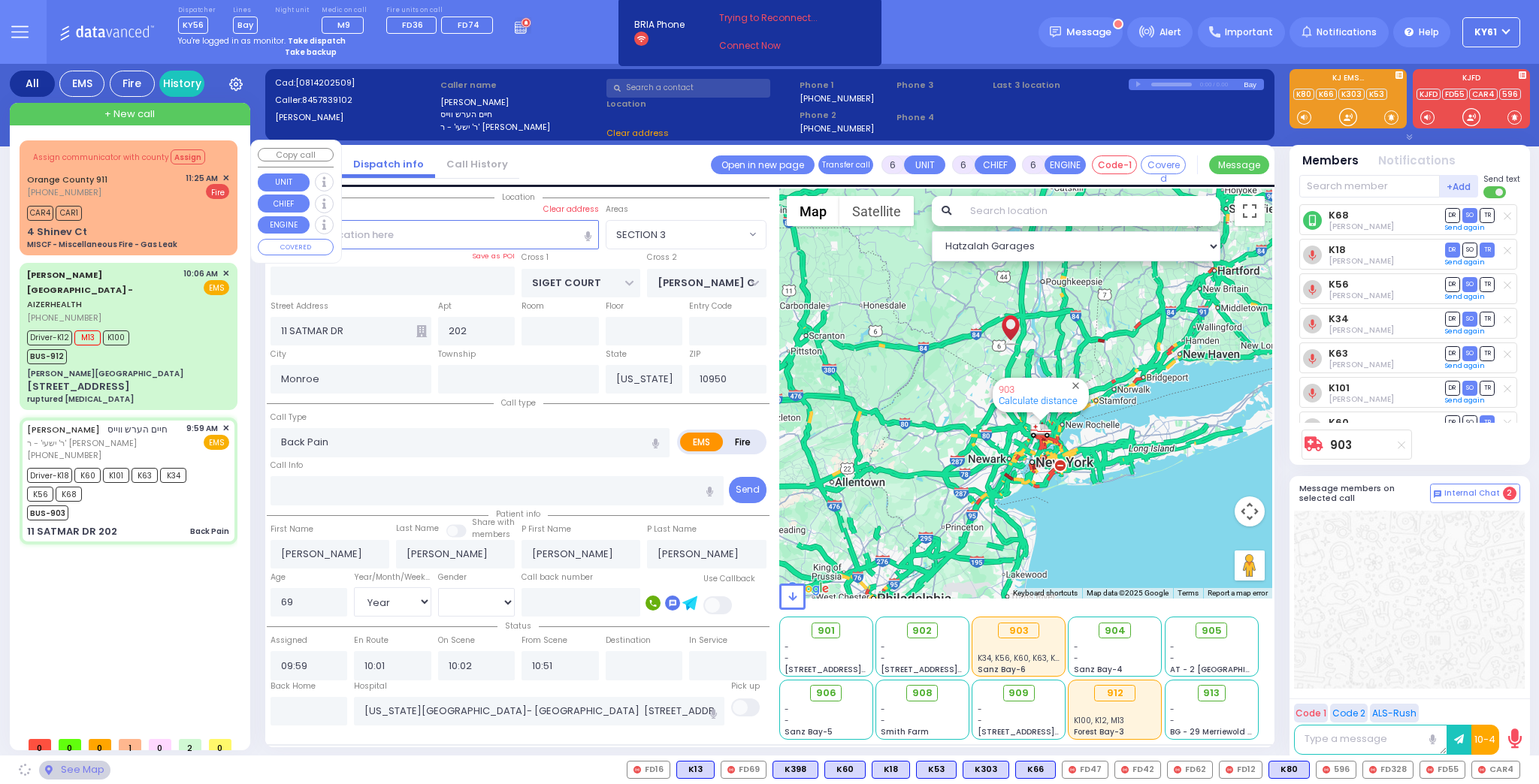
select select "SECTION 3"
select select
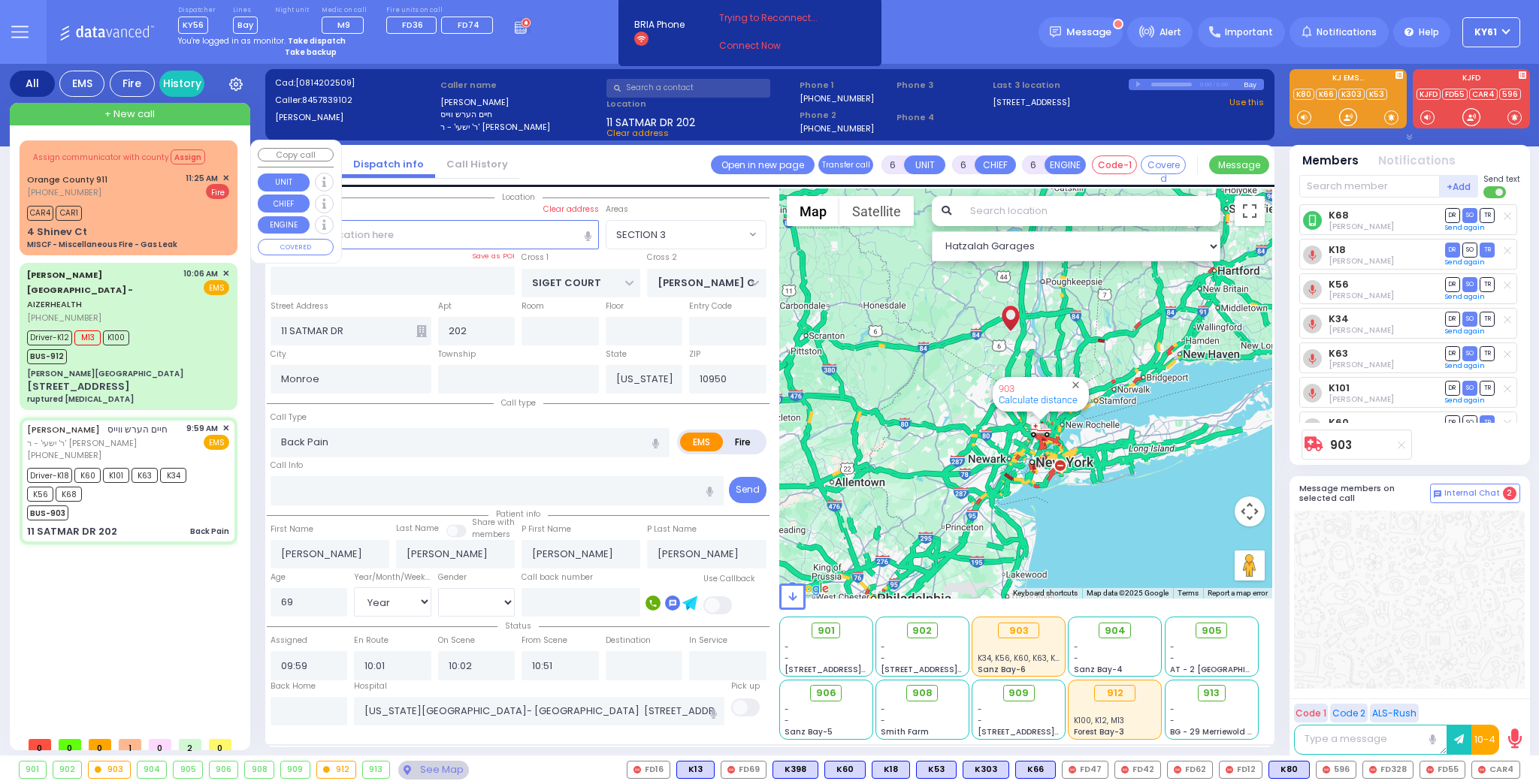
radio input "true"
select select "Year"
select select "[DEMOGRAPHIC_DATA]"
select select "Hatzalah Garages"
select select "SECTION 3"
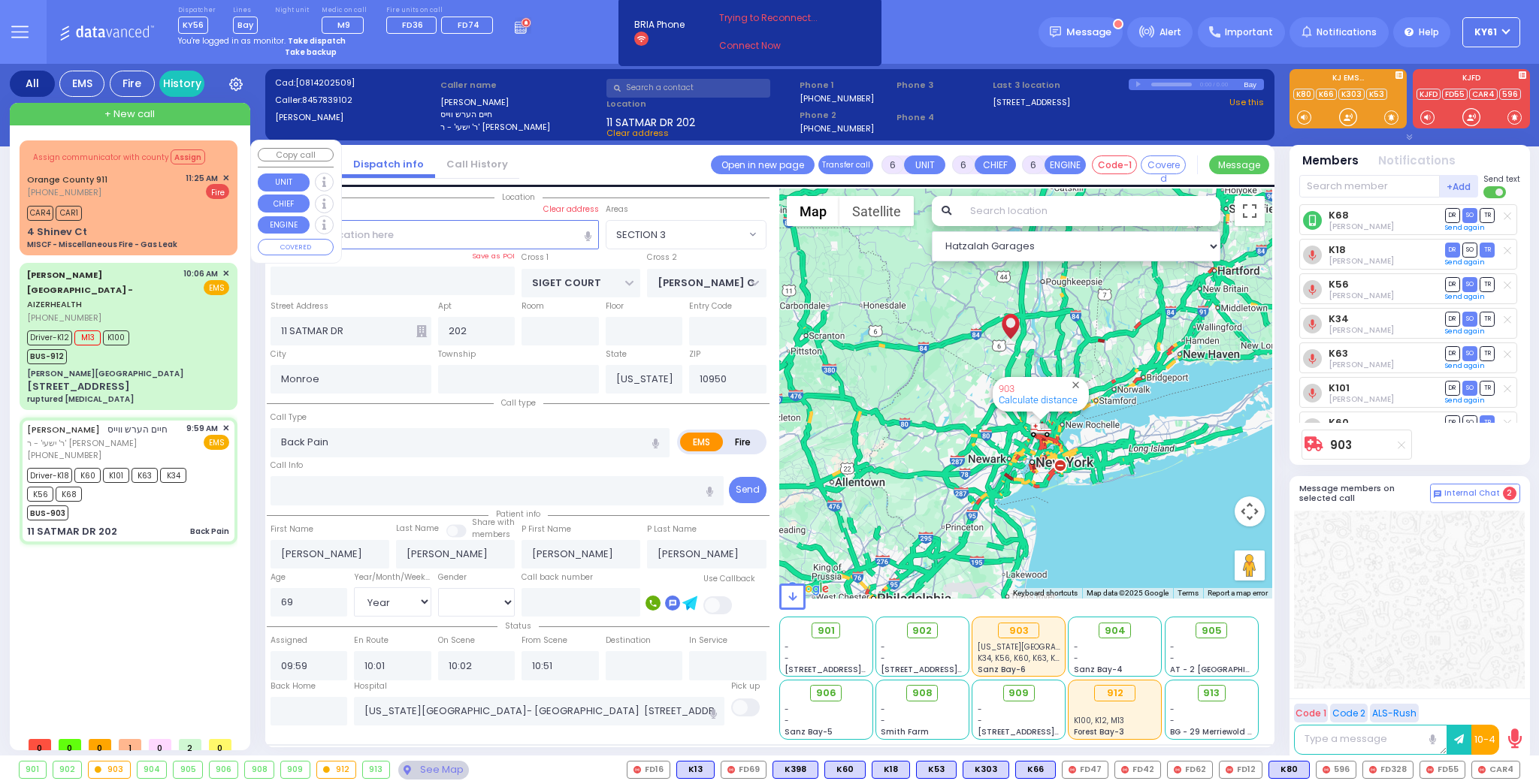
select select
radio input "true"
select select "Year"
select select "[DEMOGRAPHIC_DATA]"
type input "11:38"
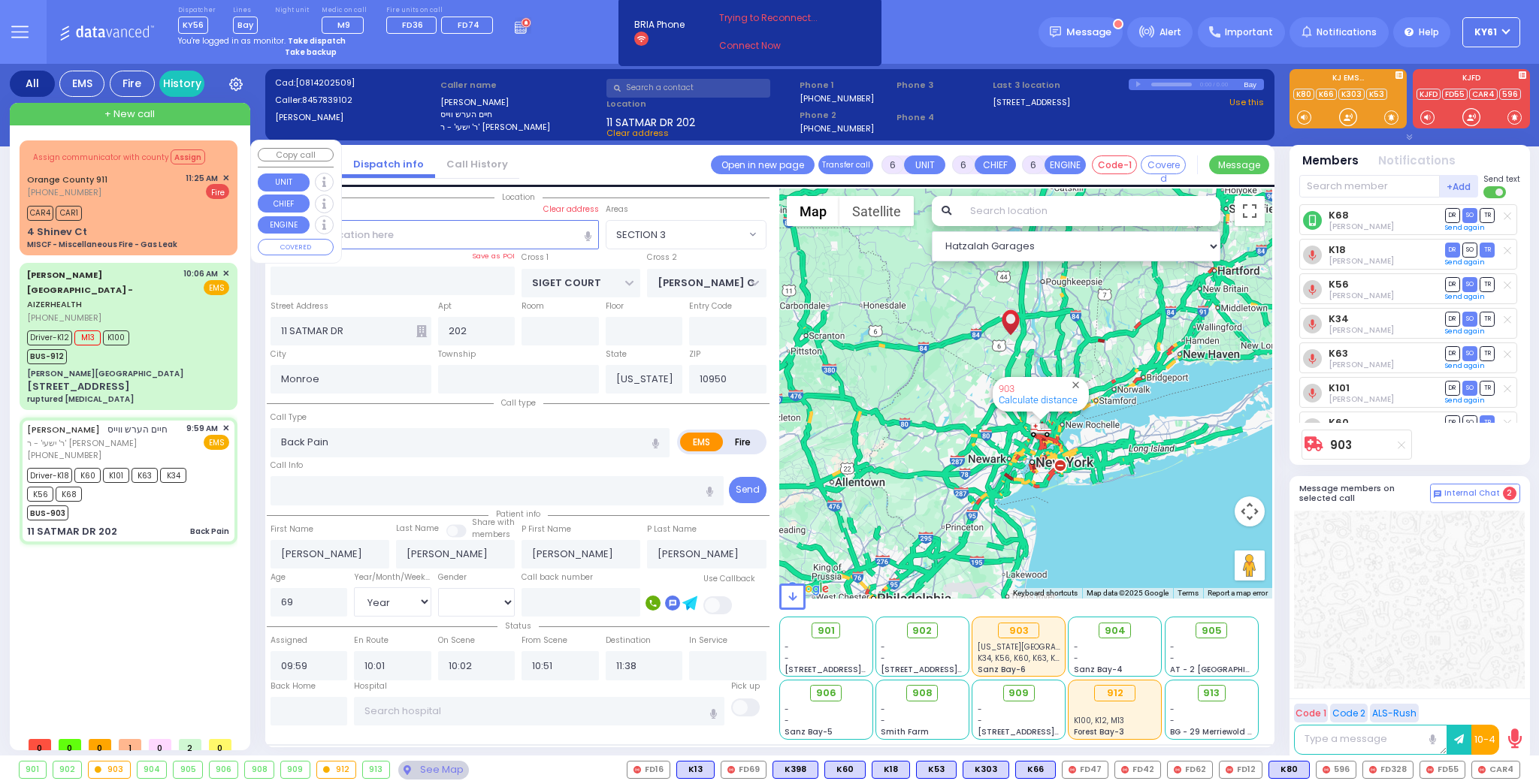
select select "Hatzalah Garages"
select select "SECTION 3"
select select
radio input "true"
select select "Year"
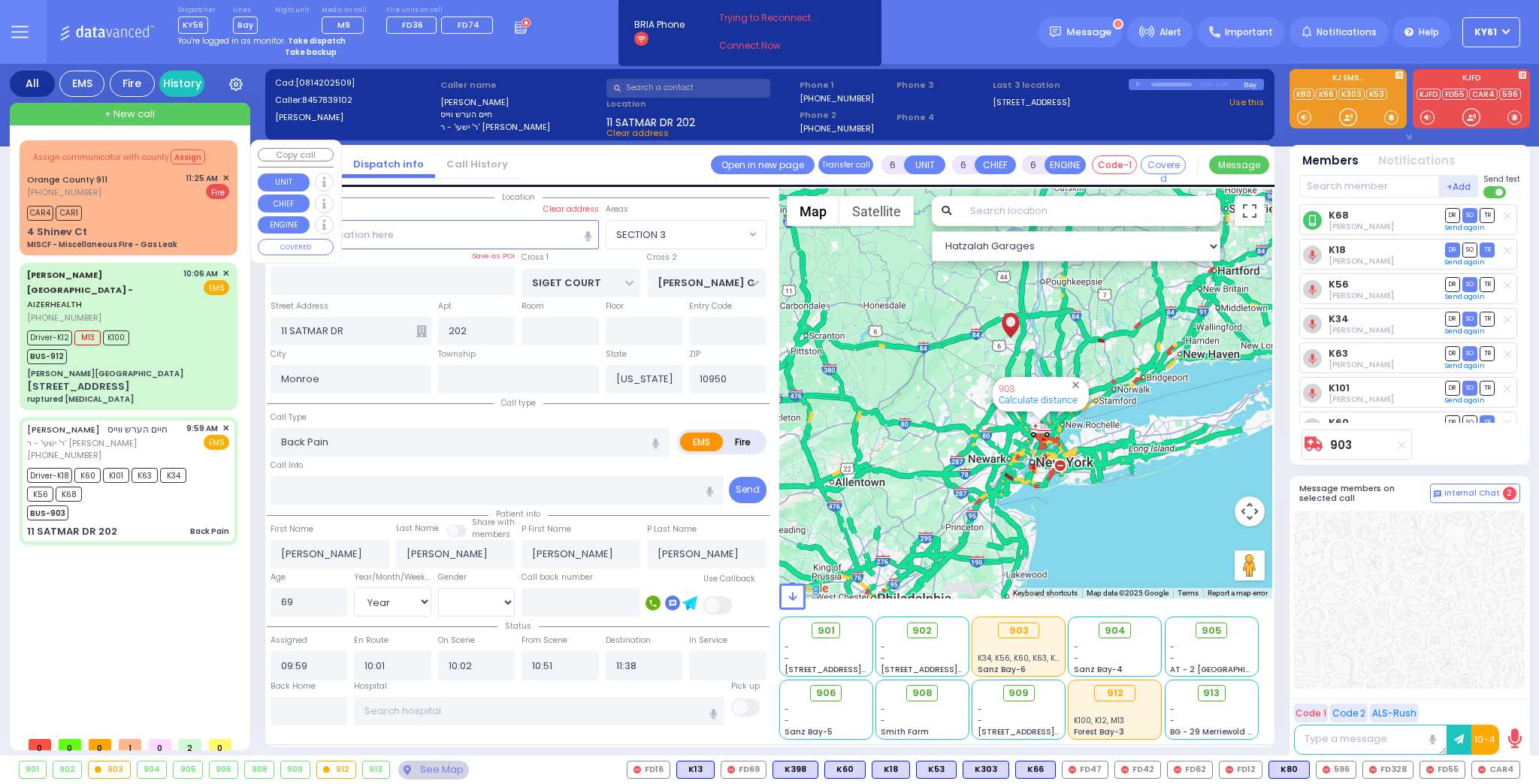
select select "[DEMOGRAPHIC_DATA]"
type input "[US_STATE][GEOGRAPHIC_DATA]- [GEOGRAPHIC_DATA]"
select select "Hatzalah Garages"
select select "SECTION 3"
select select
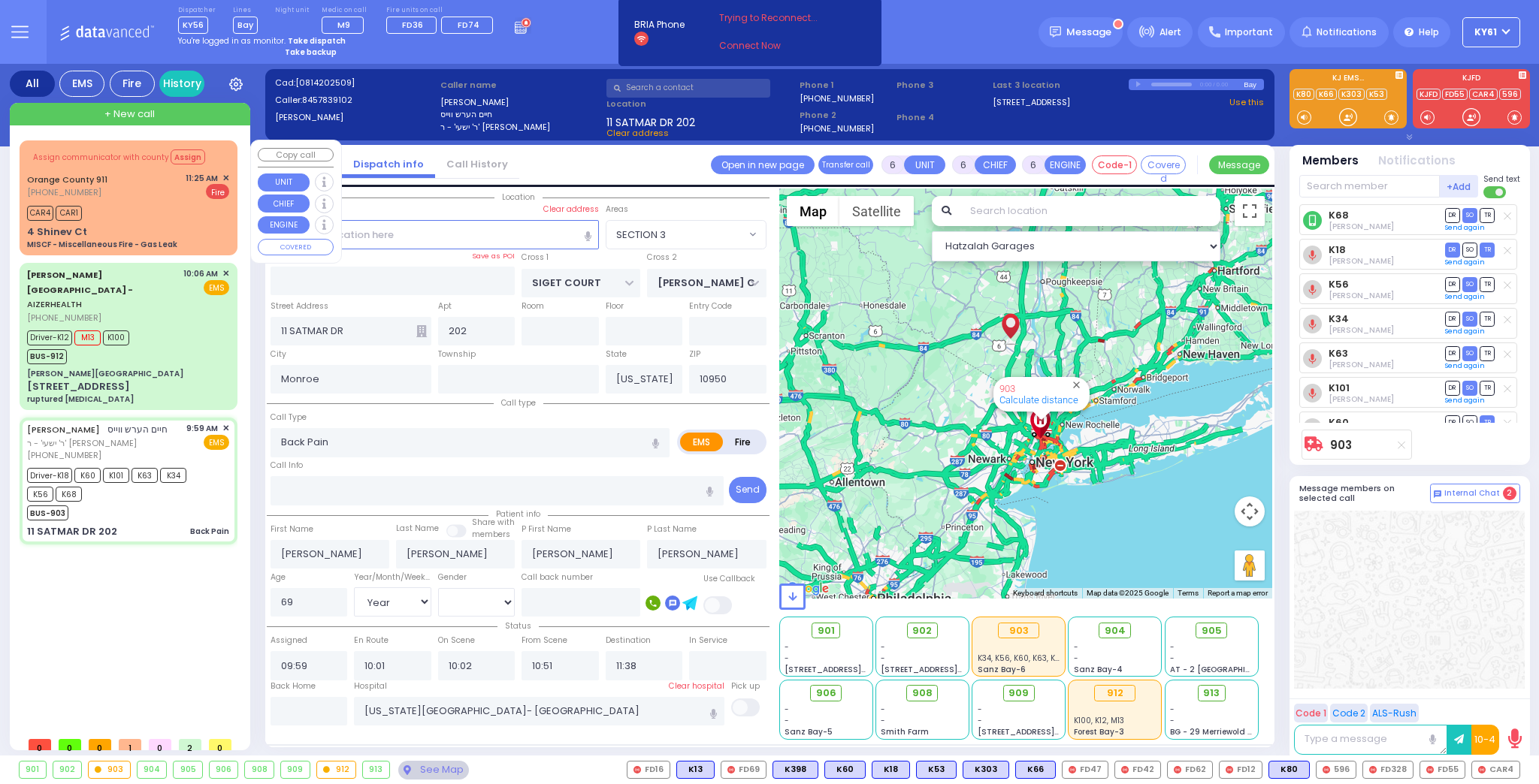
radio input "true"
select select "Year"
select select "[DEMOGRAPHIC_DATA]"
select select "Hatzalah Garages"
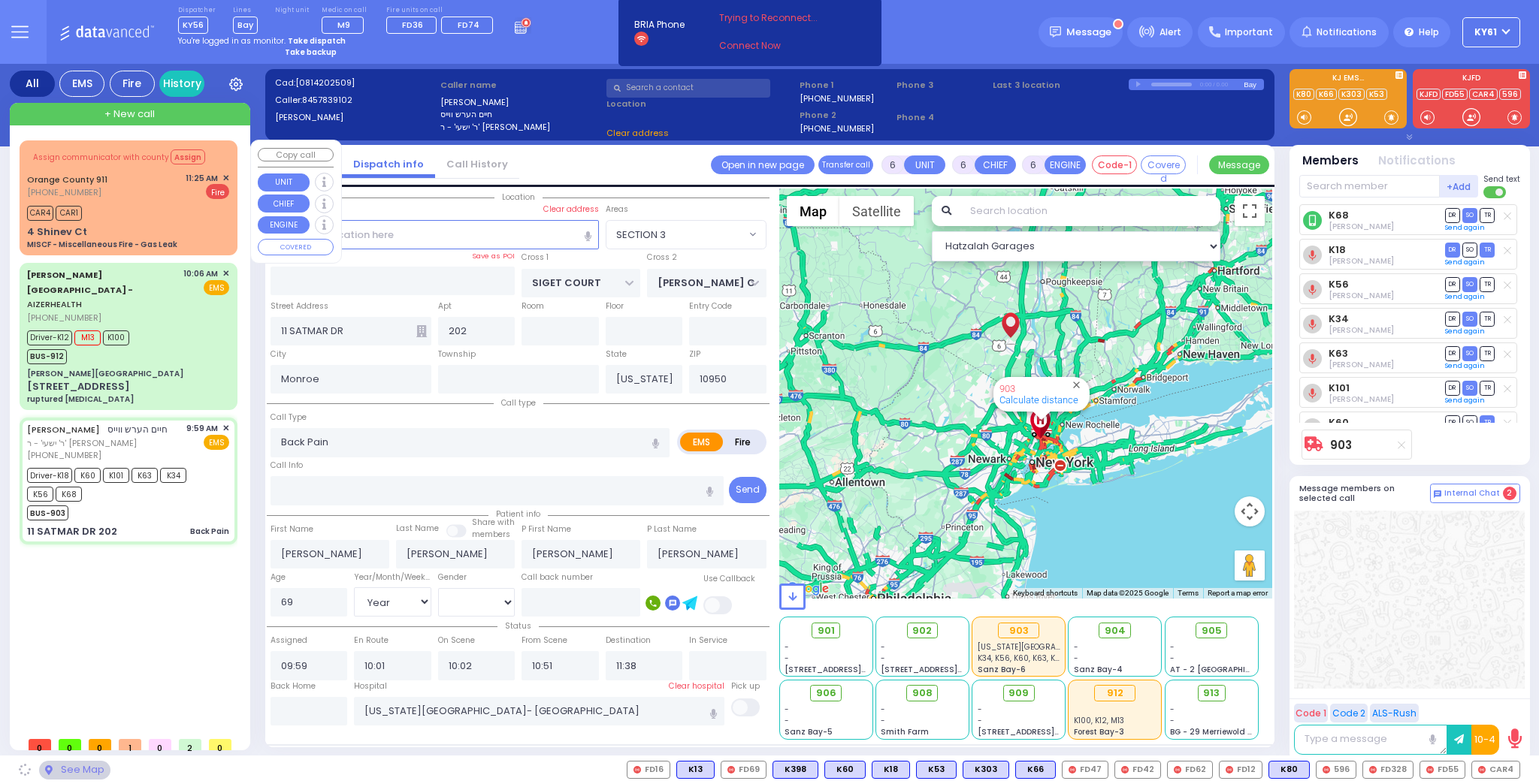
select select
radio input "true"
select select "Year"
select select "[DEMOGRAPHIC_DATA]"
select select "Hatzalah Garages"
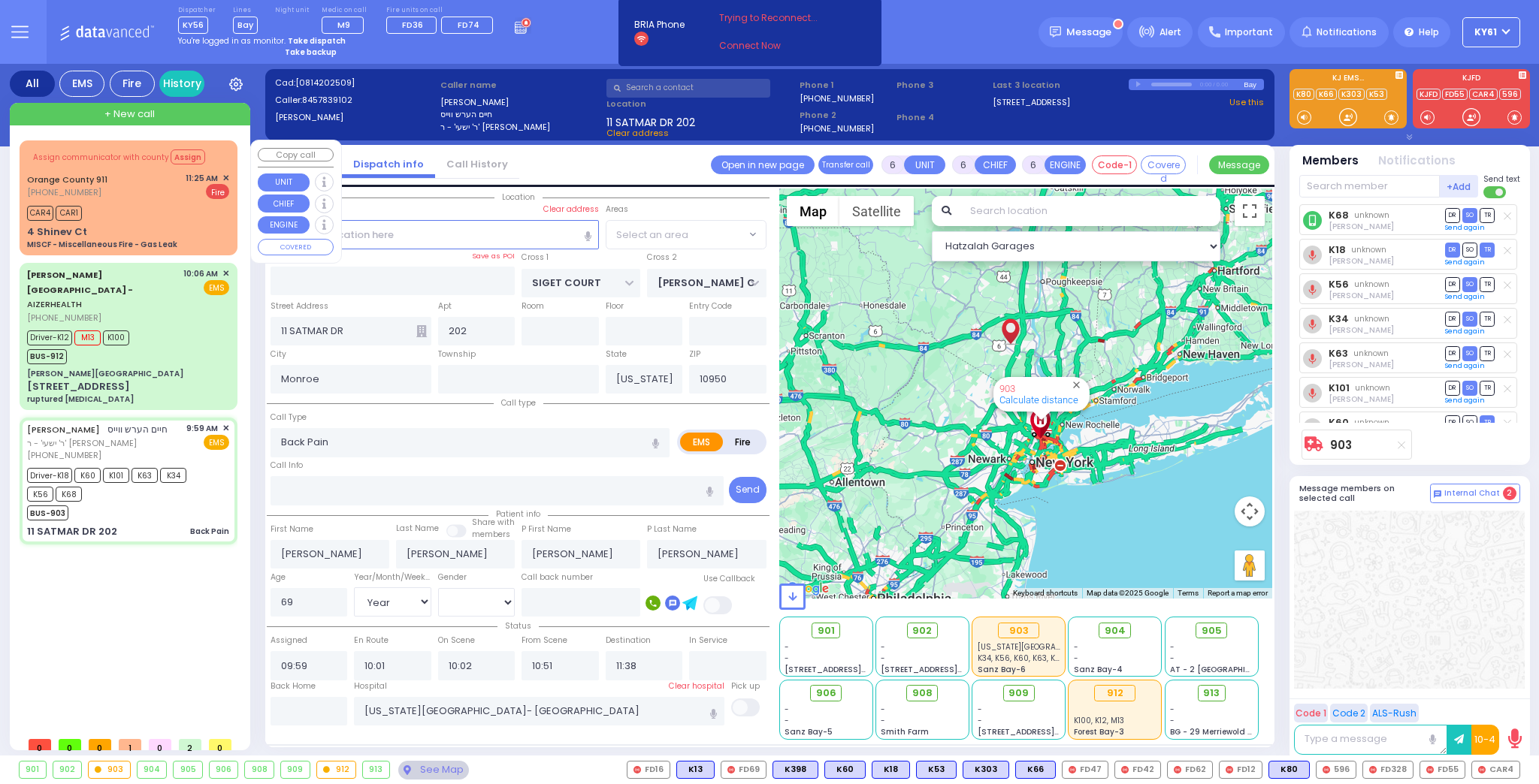
select select "SECTION 3"
select select
radio input "true"
select select "Year"
select select "[DEMOGRAPHIC_DATA]"
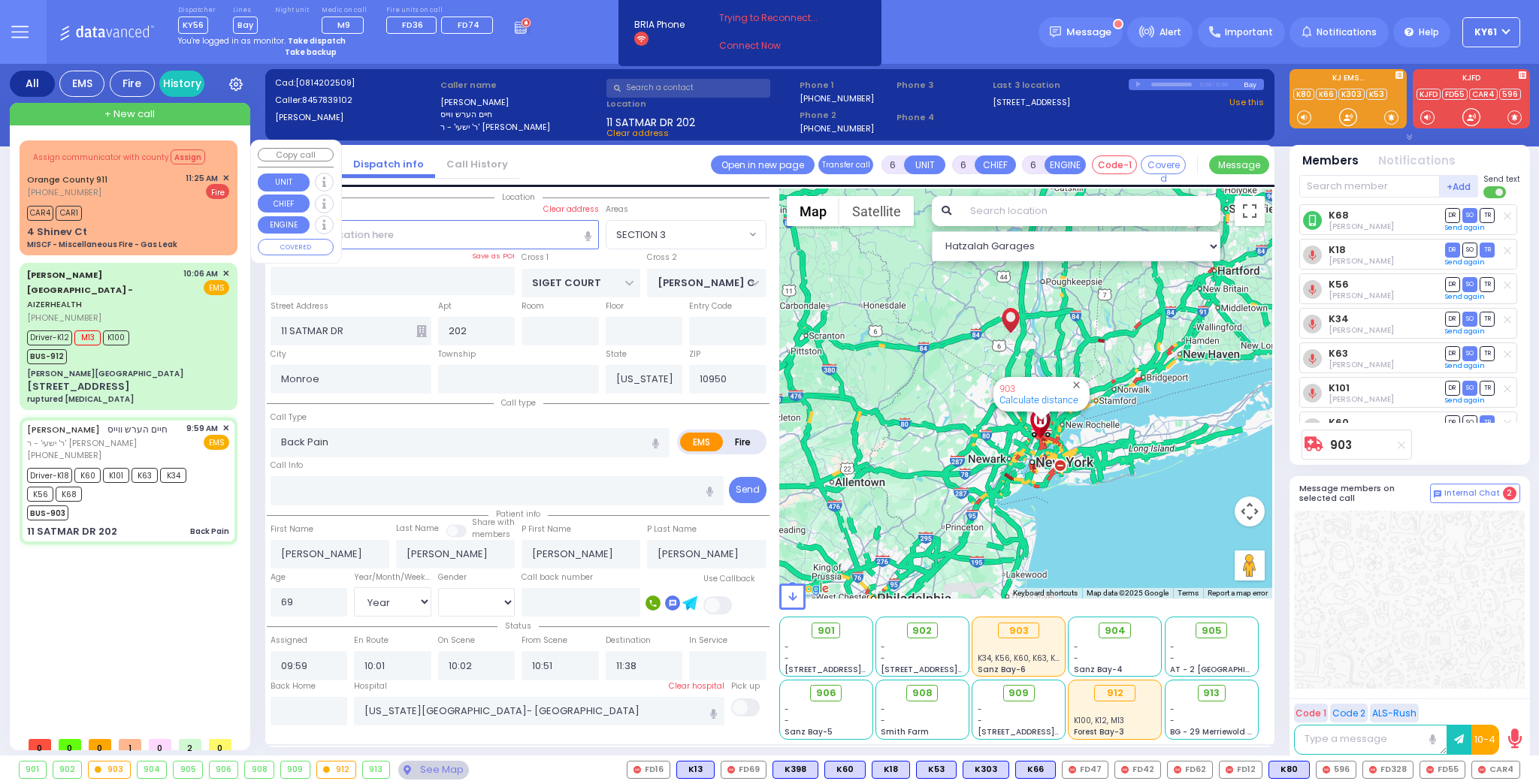
select select "Hatzalah Garages"
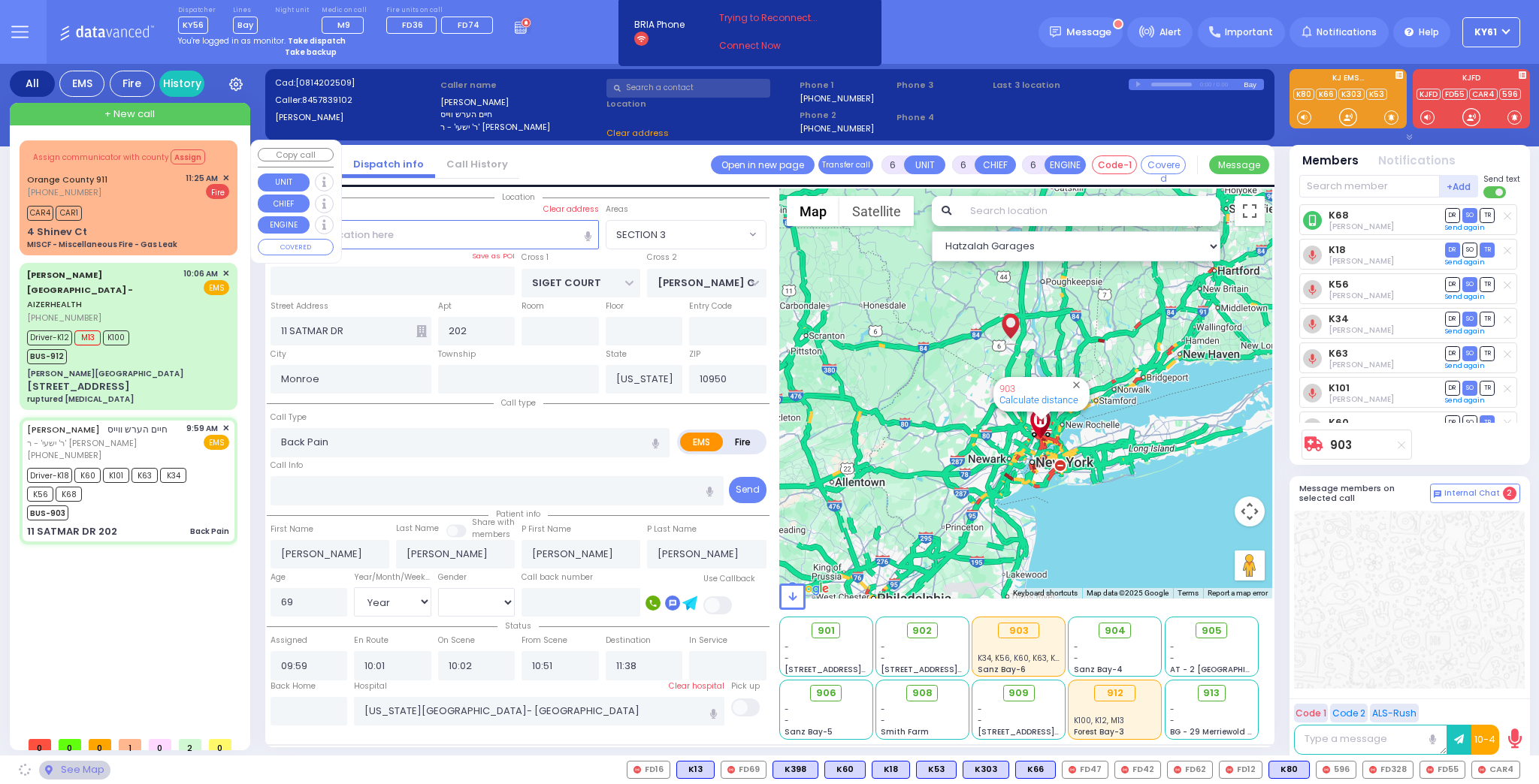
select select "SECTION 3"
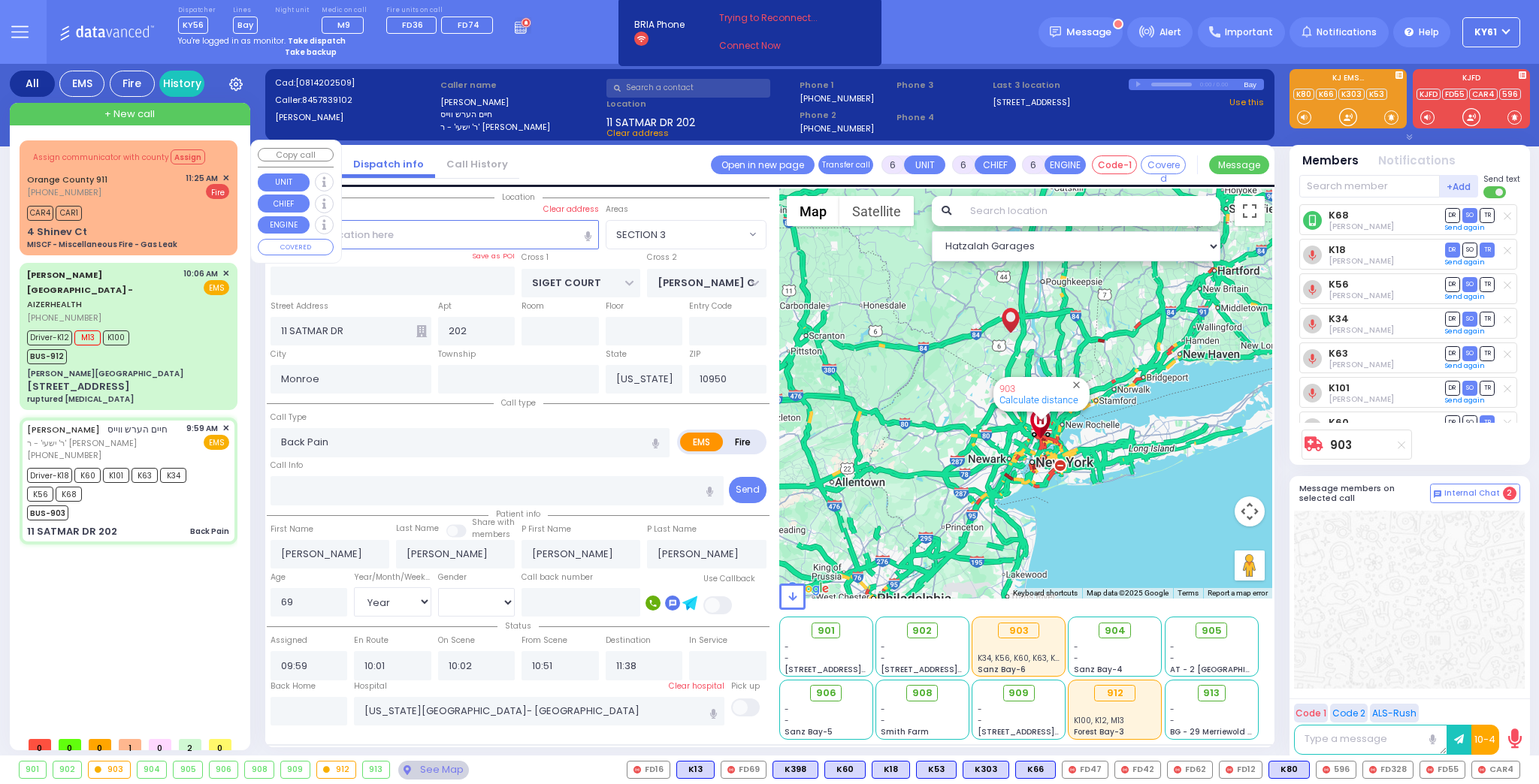
select select
radio input "true"
select select "Year"
select select "[DEMOGRAPHIC_DATA]"
select select "Hatzalah Garages"
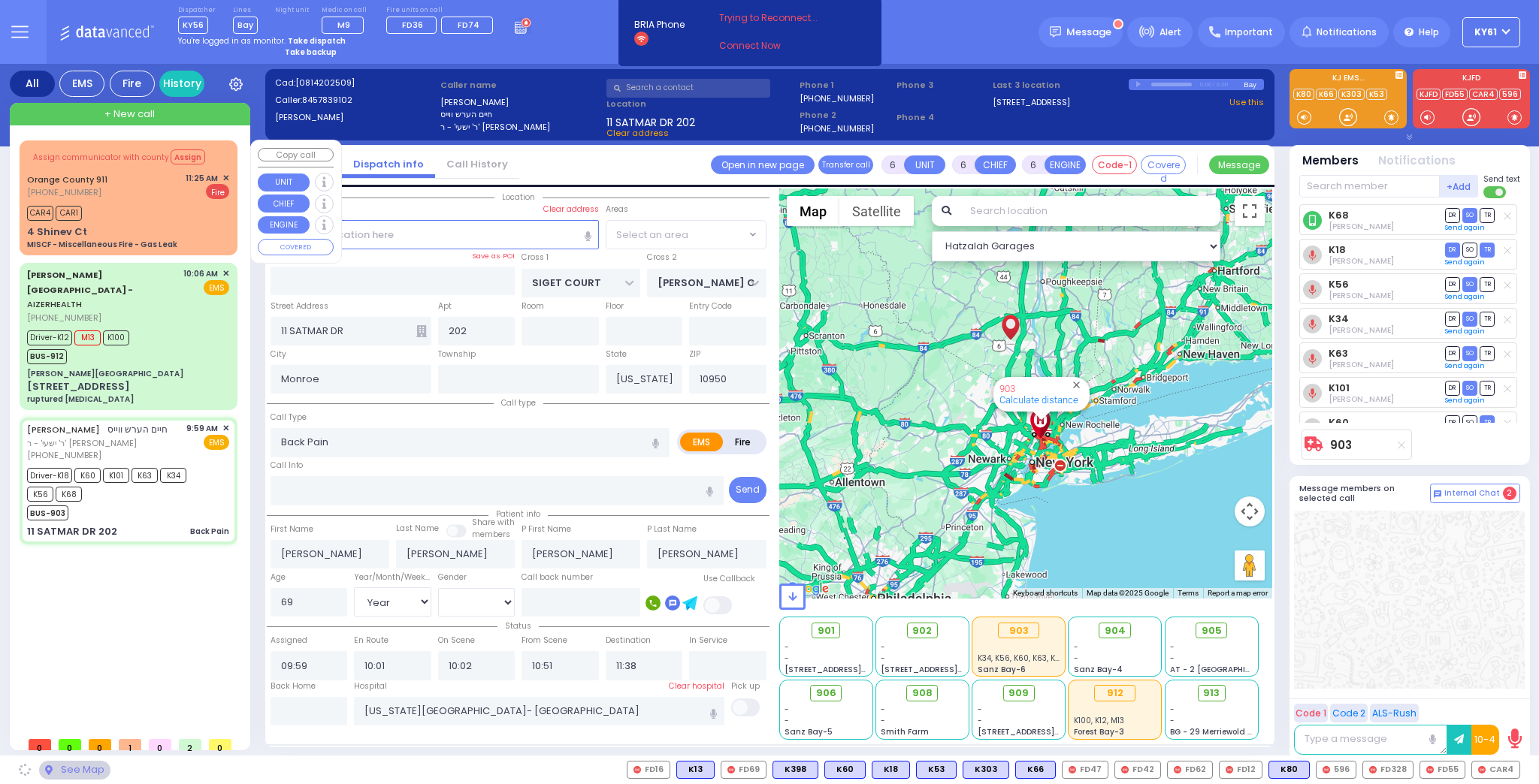
select select "SECTION 3"
select select
radio input "true"
select select "Year"
select select "[DEMOGRAPHIC_DATA]"
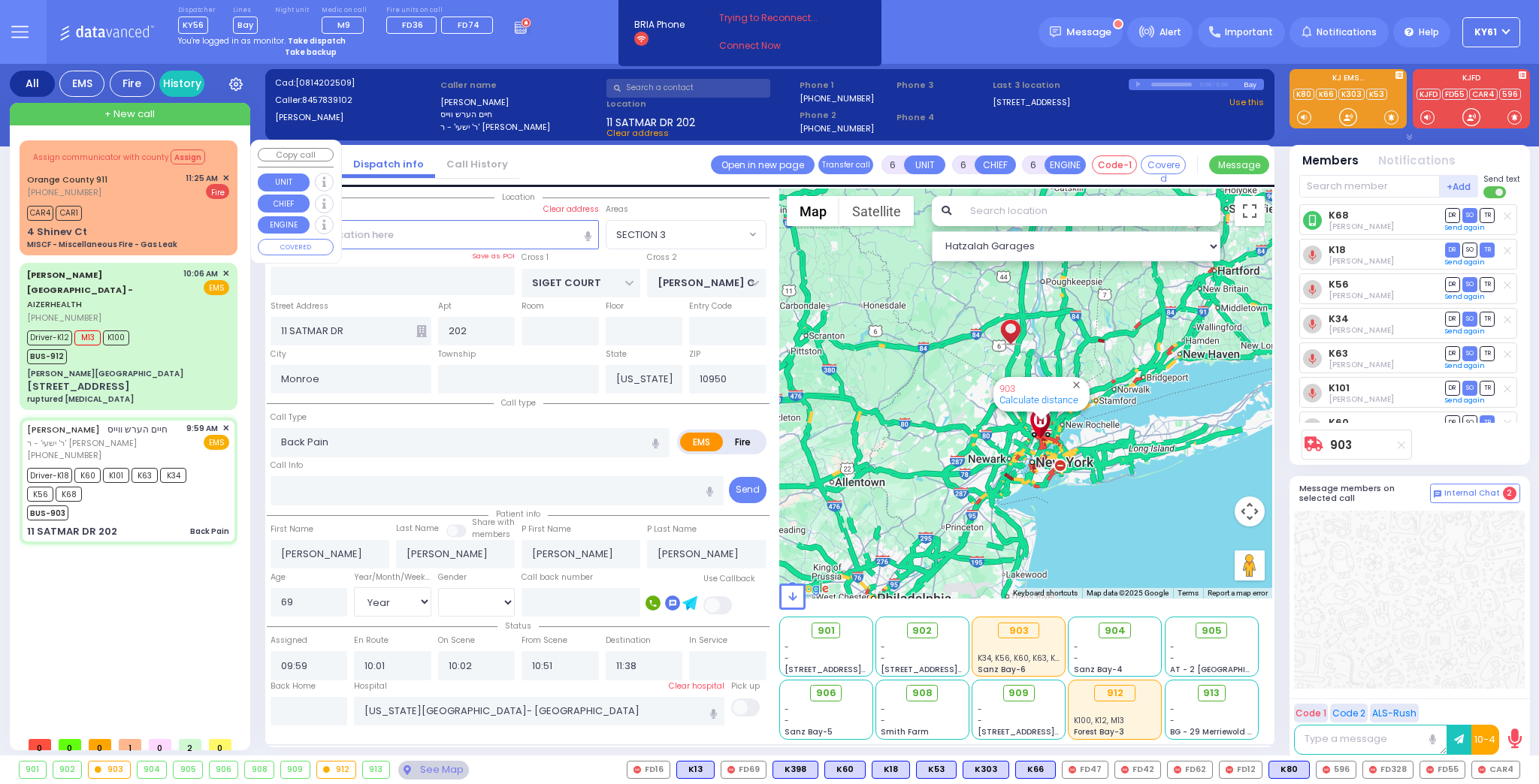
select select "Hatzalah Garages"
select select "SECTION 3"
select select
radio input "true"
select select "Year"
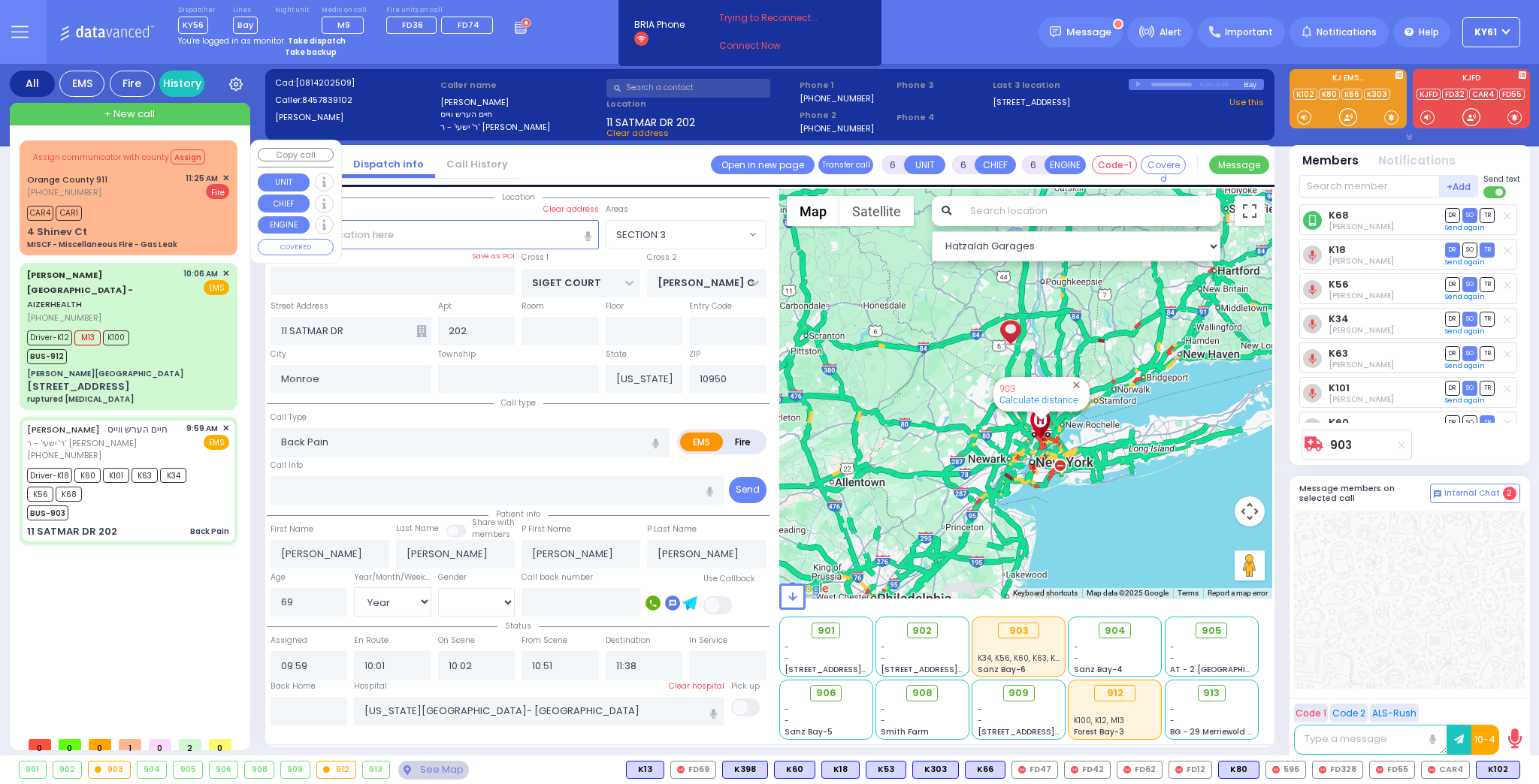
select select "[DEMOGRAPHIC_DATA]"
select select "Hatzalah Garages"
select select
radio input "true"
select select "Year"
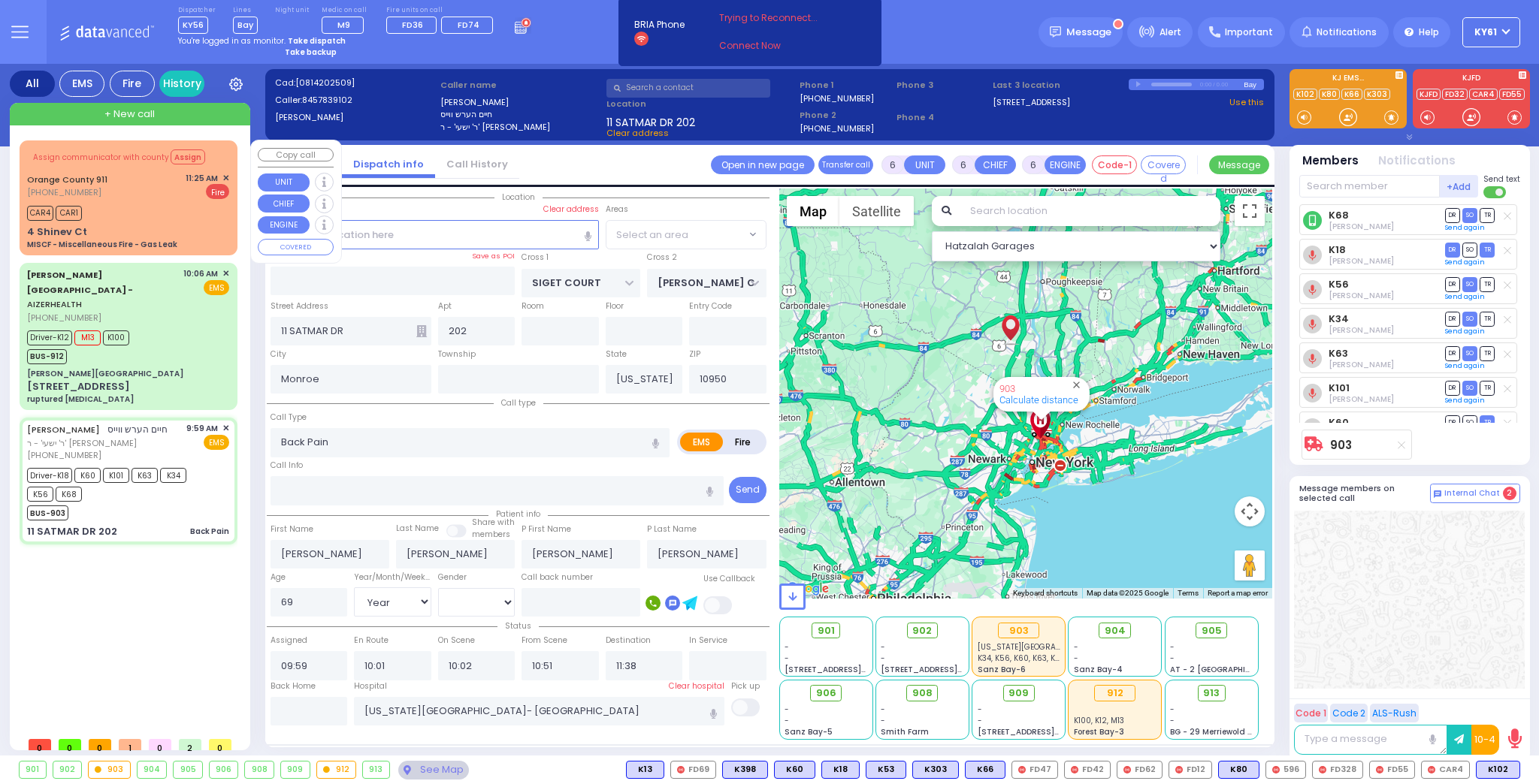
select select "[DEMOGRAPHIC_DATA]"
select select "SECTION 3"
select select "Hatzalah Garages"
select select "SECTION 3"
select select
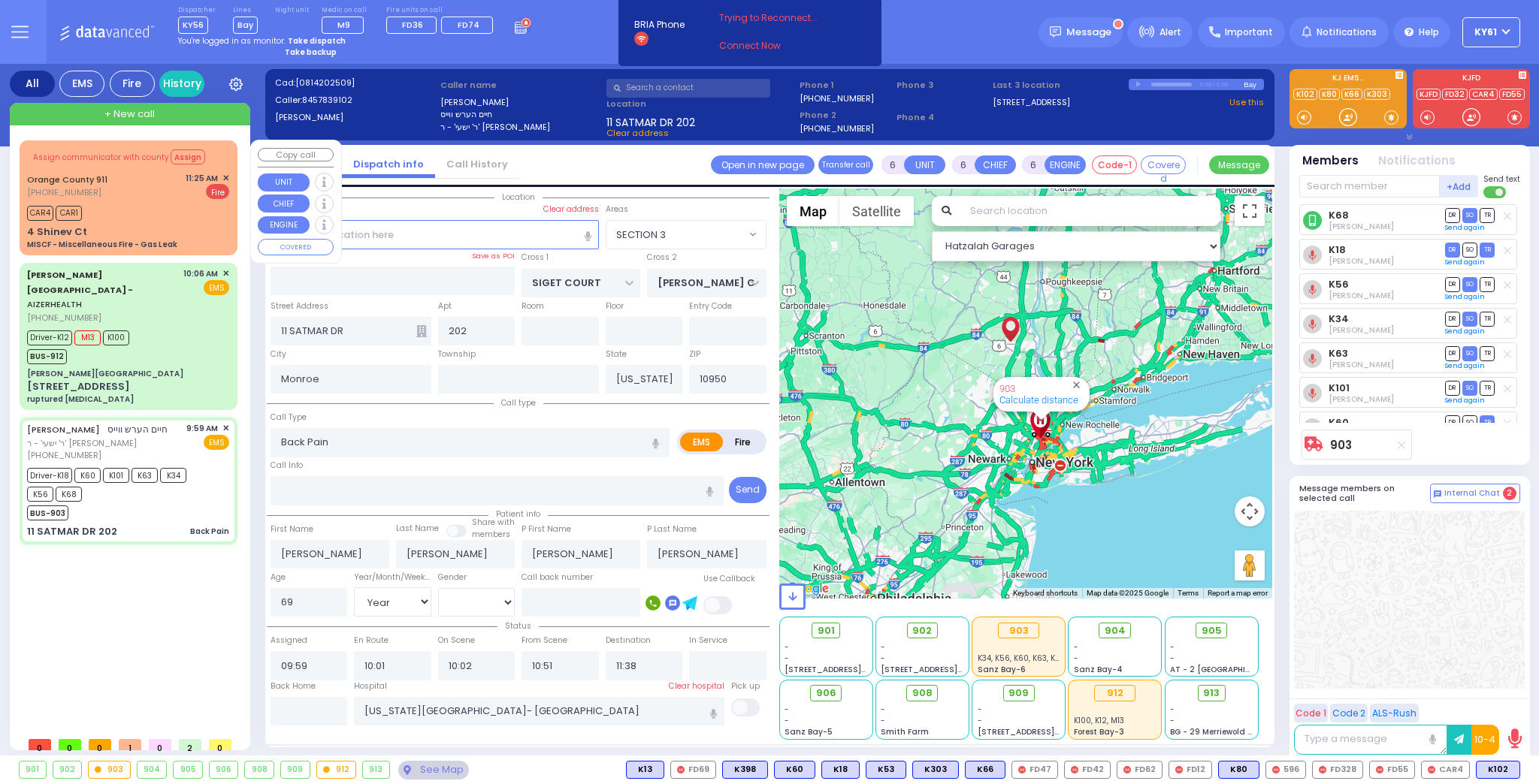
radio input "true"
select select "Year"
select select "[DEMOGRAPHIC_DATA]"
select select "Hatzalah Garages"
select select "SECTION 3"
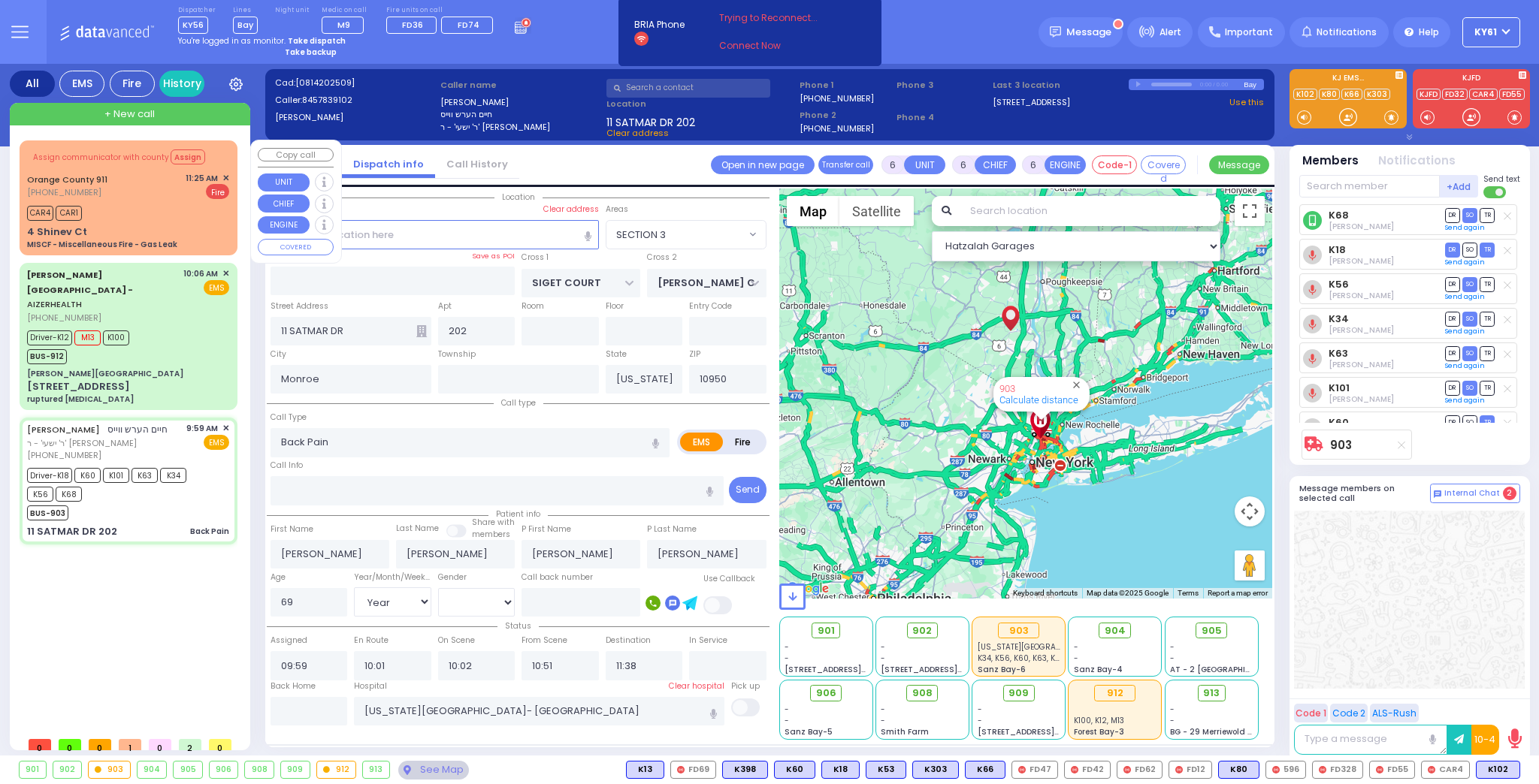
select select
radio input "true"
select select "Year"
select select "[DEMOGRAPHIC_DATA]"
select select "Hatzalah Garages"
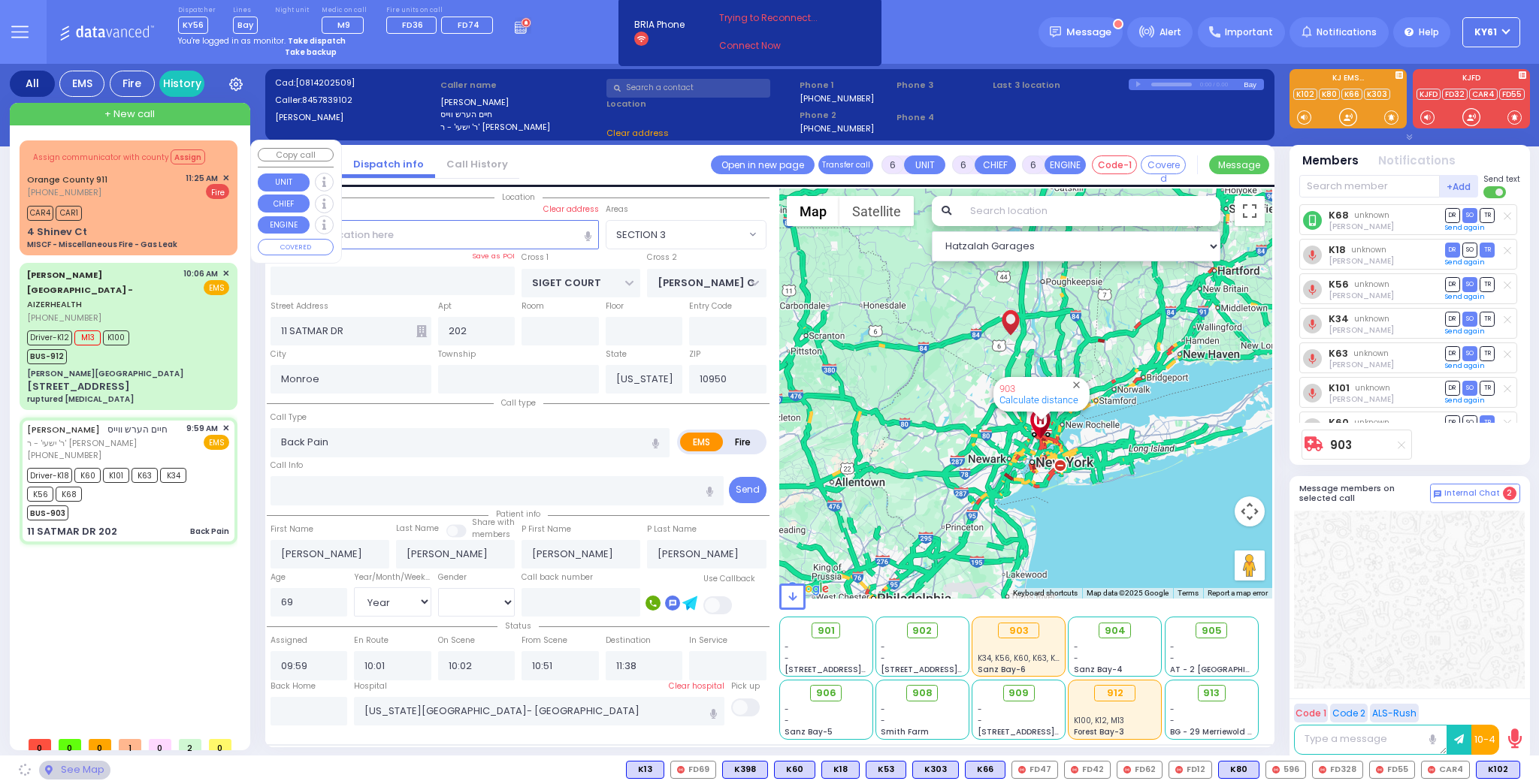
select select "SECTION 3"
select select
radio input "true"
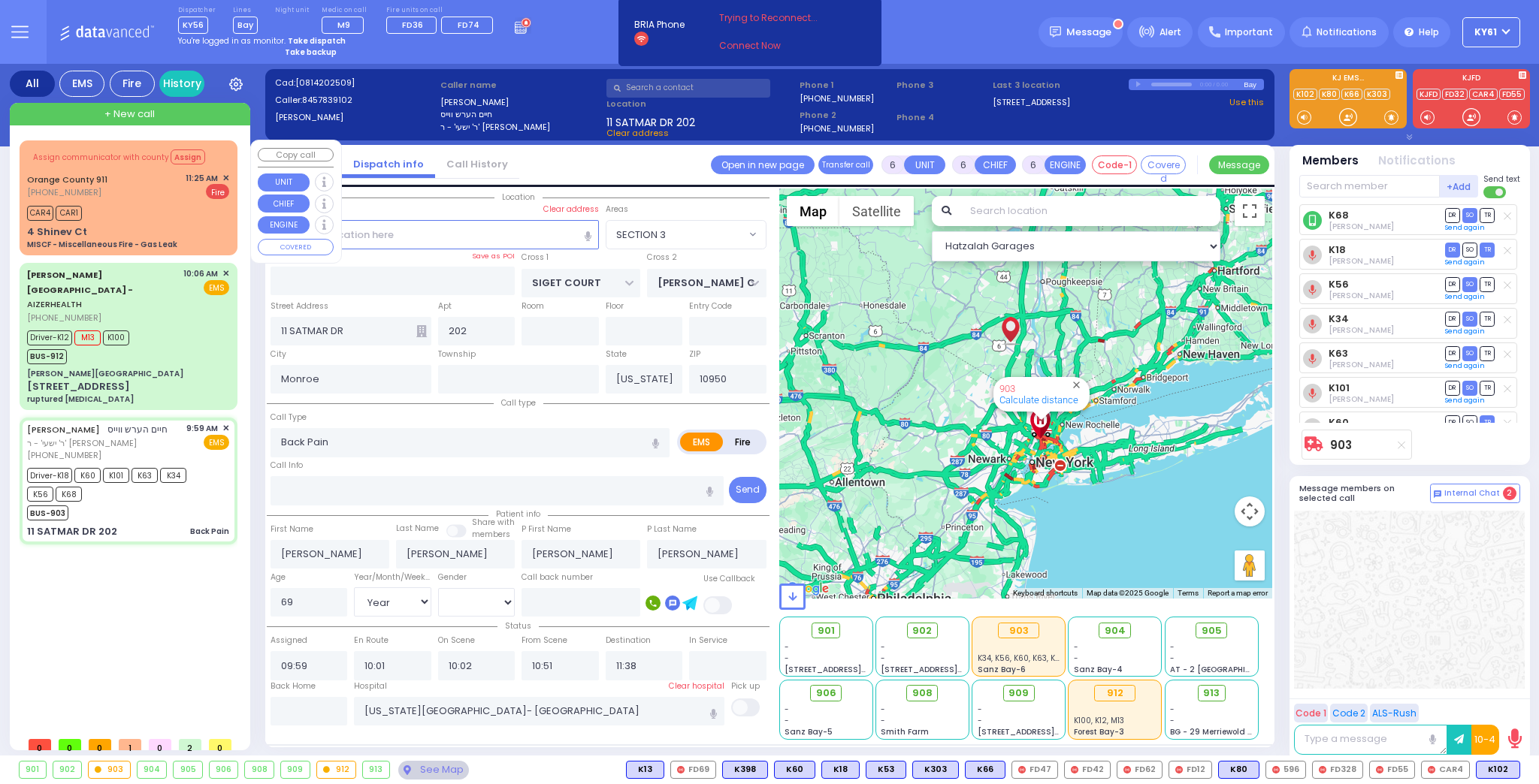
select select "Year"
select select "[DEMOGRAPHIC_DATA]"
select select "Hatzalah Garages"
select select "SECTION 3"
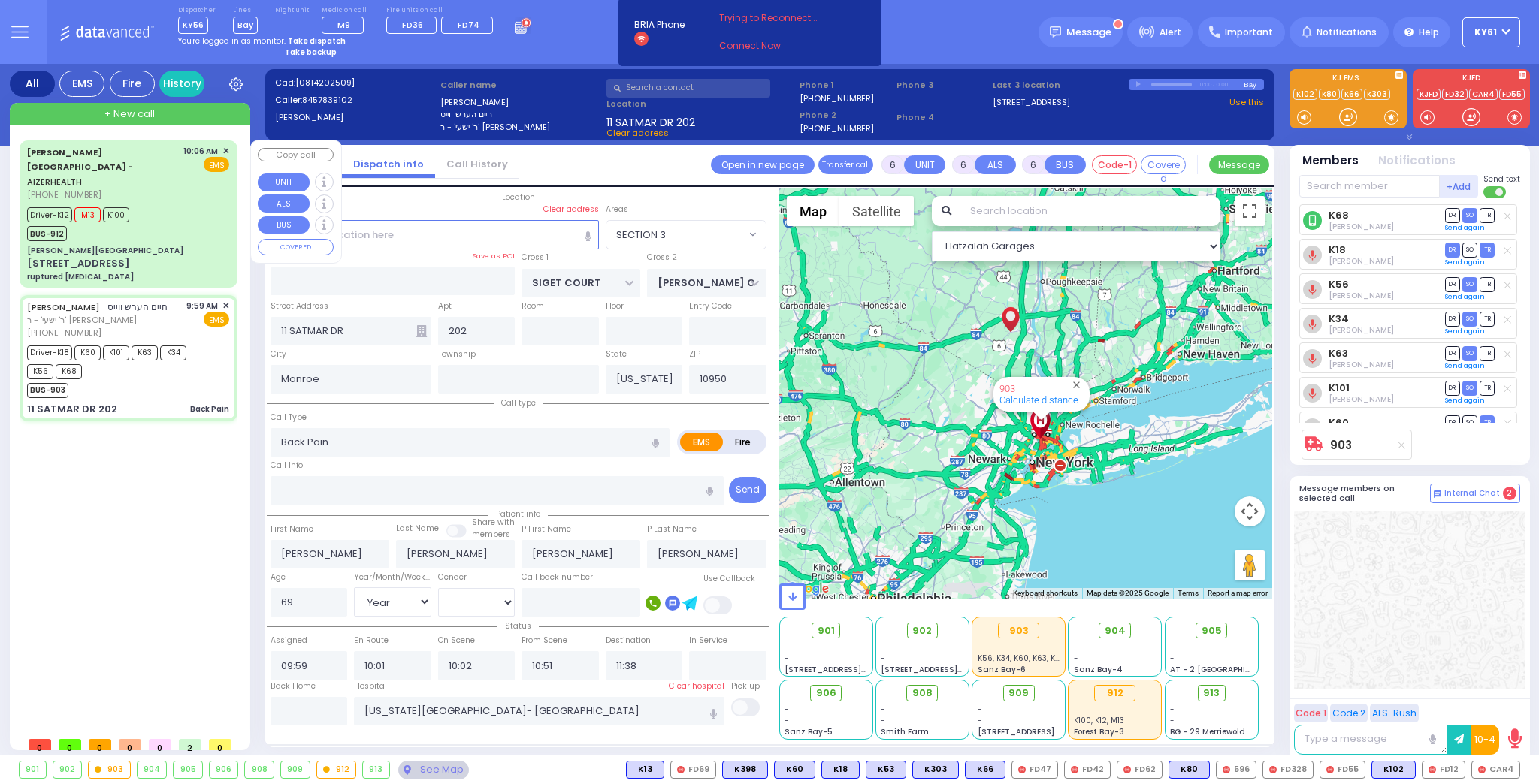
select select
radio input "true"
select select "Year"
select select "[DEMOGRAPHIC_DATA]"
select select "Hatzalah Garages"
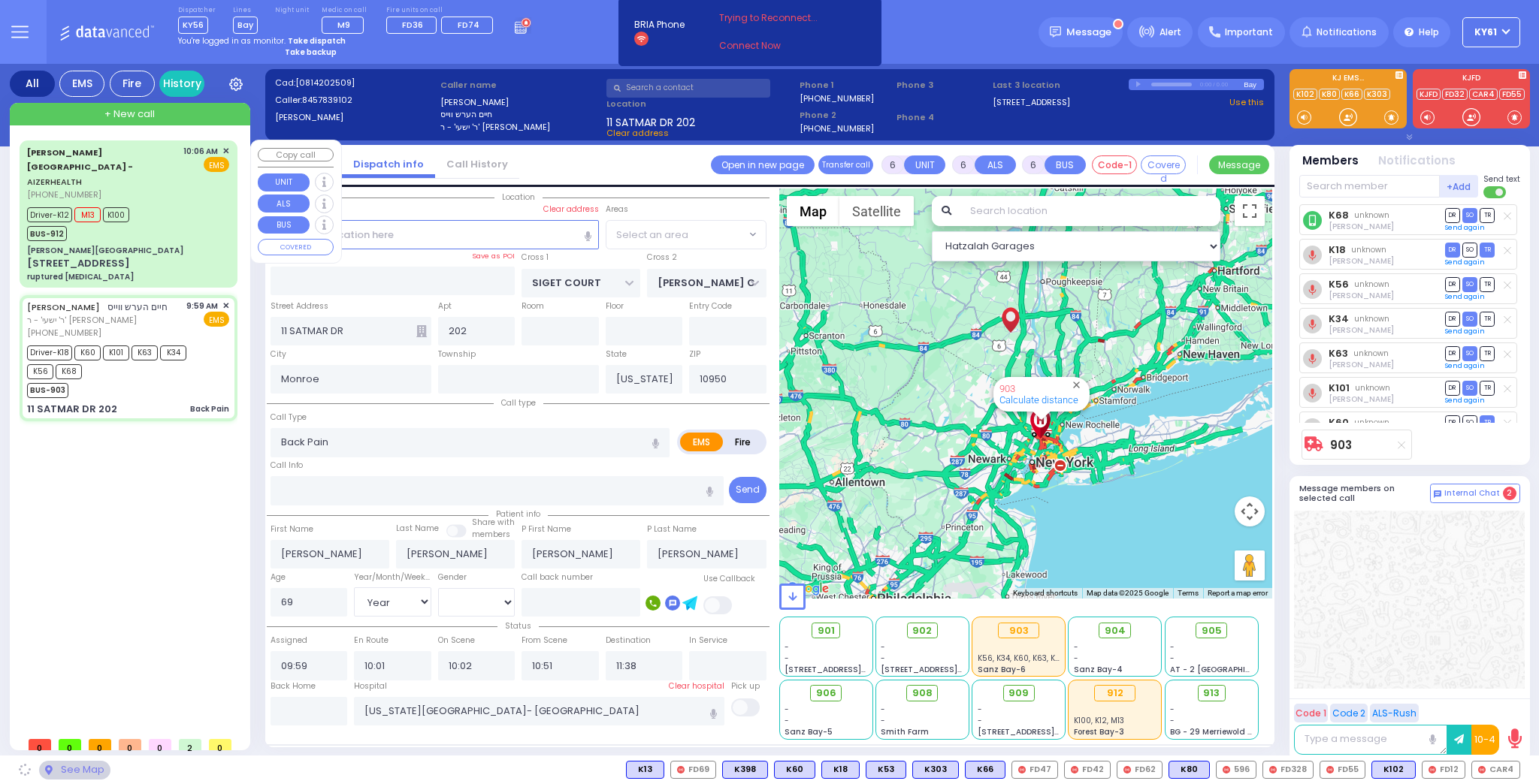
select select "SECTION 3"
select select
radio input "true"
select select "Year"
select select "[DEMOGRAPHIC_DATA]"
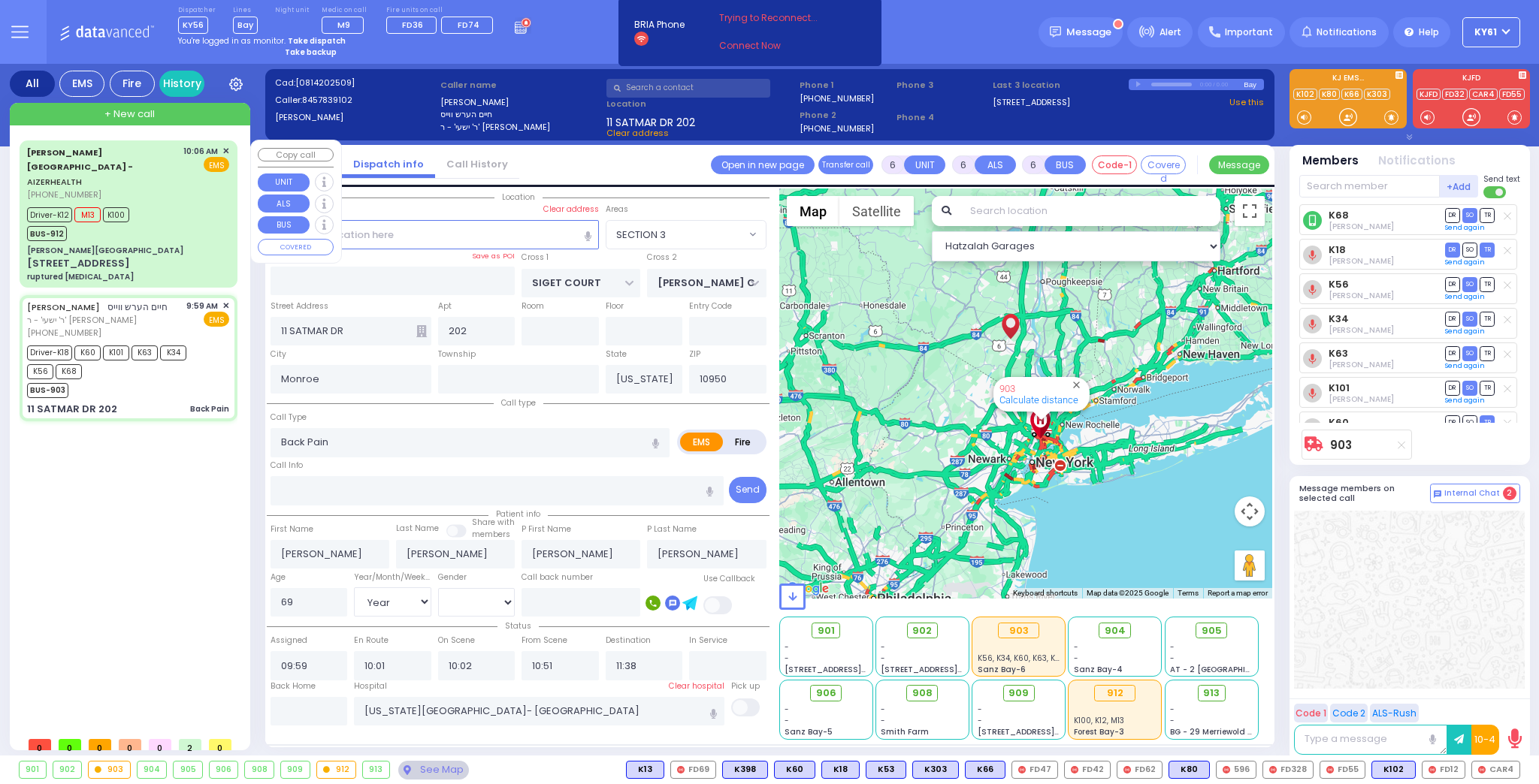
select select "Hatzalah Garages"
select select "SECTION 3"
select select
radio input "true"
select select "Year"
